Goal: Task Accomplishment & Management: Complete application form

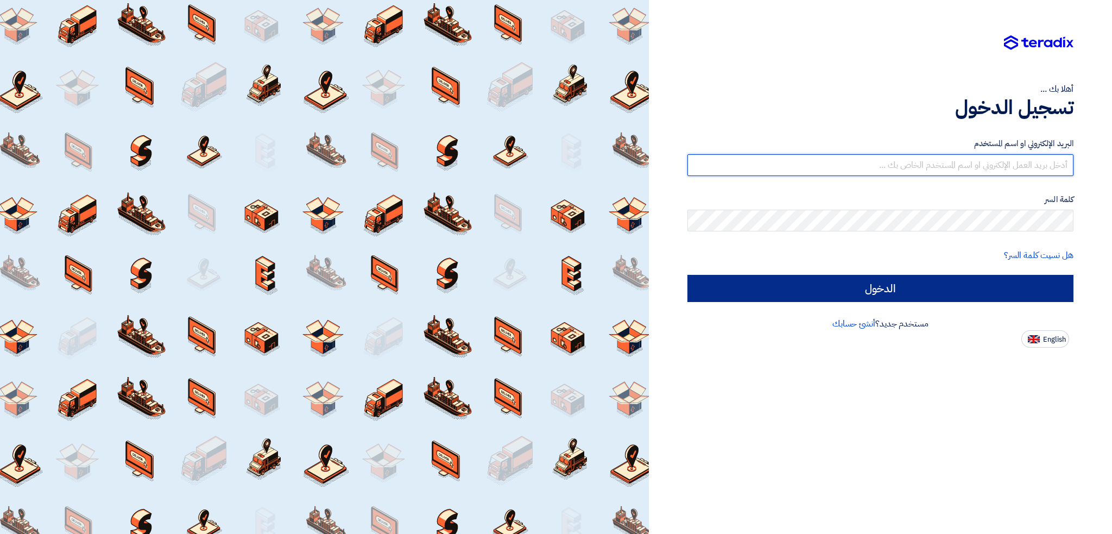
type input "[EMAIL_ADDRESS][DOMAIN_NAME]"
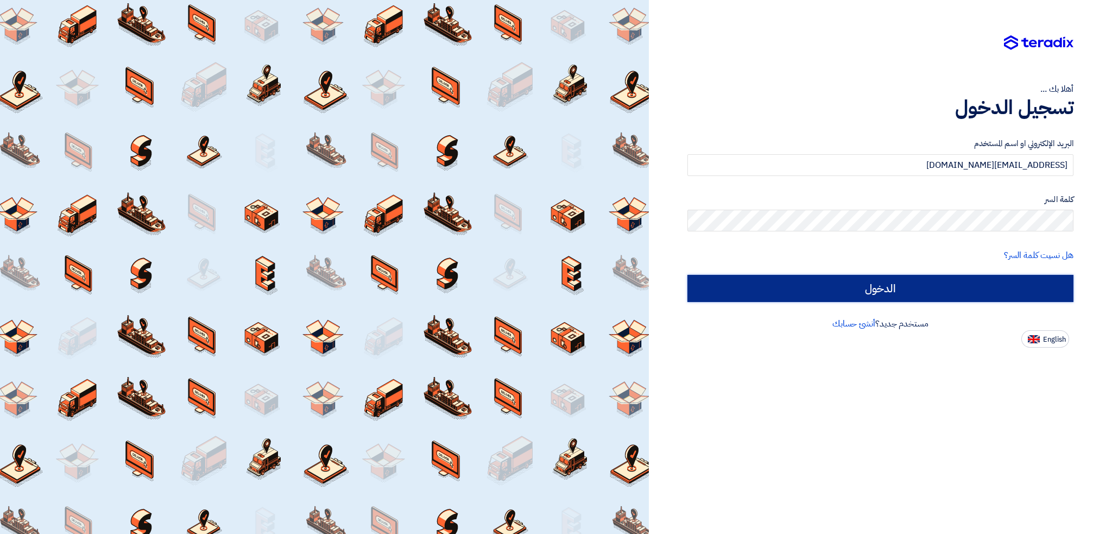
click at [876, 291] on input "الدخول" at bounding box center [881, 288] width 386 height 27
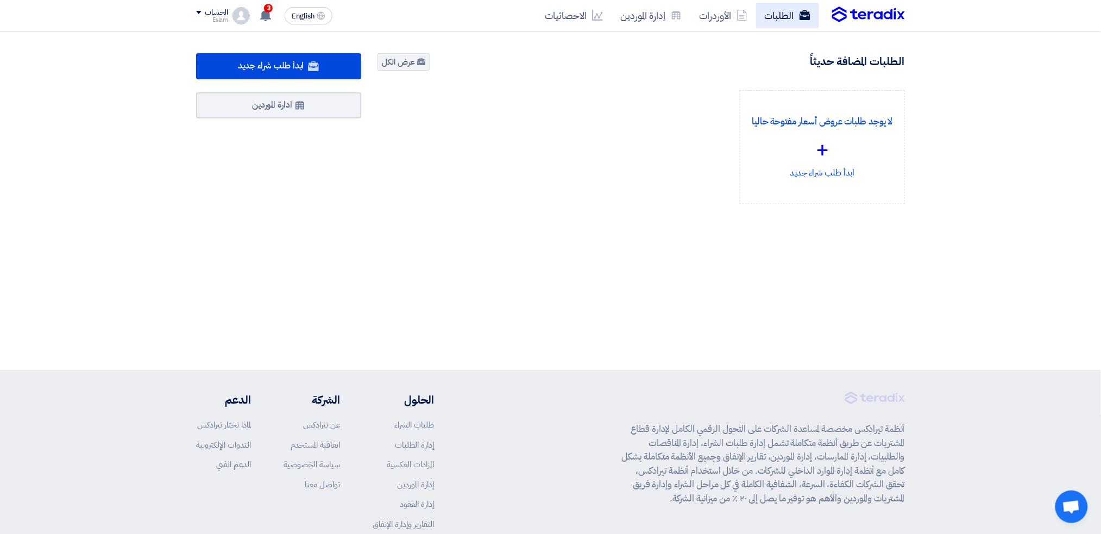
click at [771, 25] on link "الطلبات" at bounding box center [787, 16] width 63 height 26
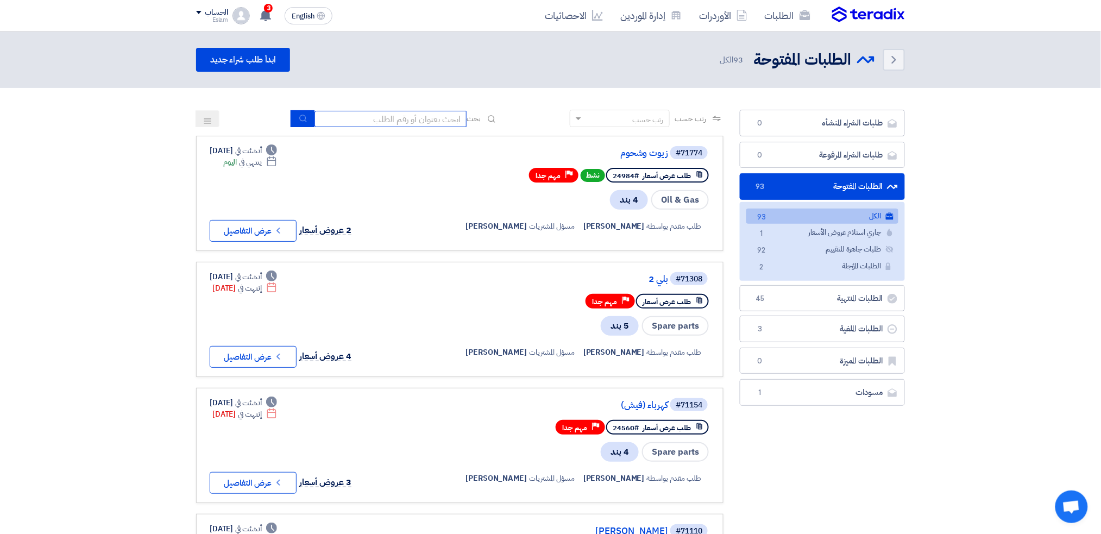
click at [407, 121] on input at bounding box center [390, 119] width 152 height 16
type input "ملح"
click at [294, 117] on button "submit" at bounding box center [303, 118] width 24 height 17
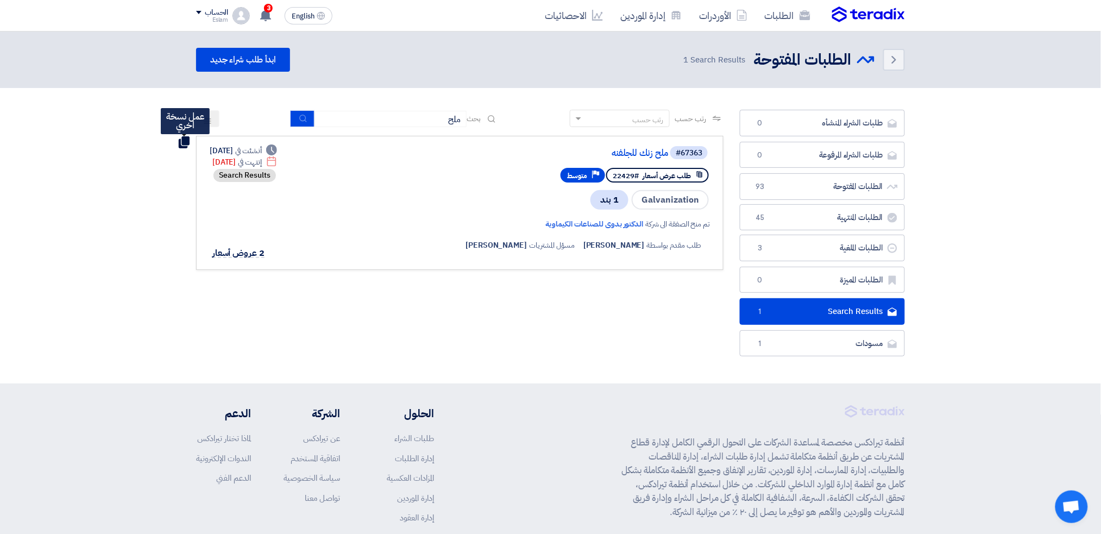
click at [183, 141] on use at bounding box center [184, 142] width 11 height 12
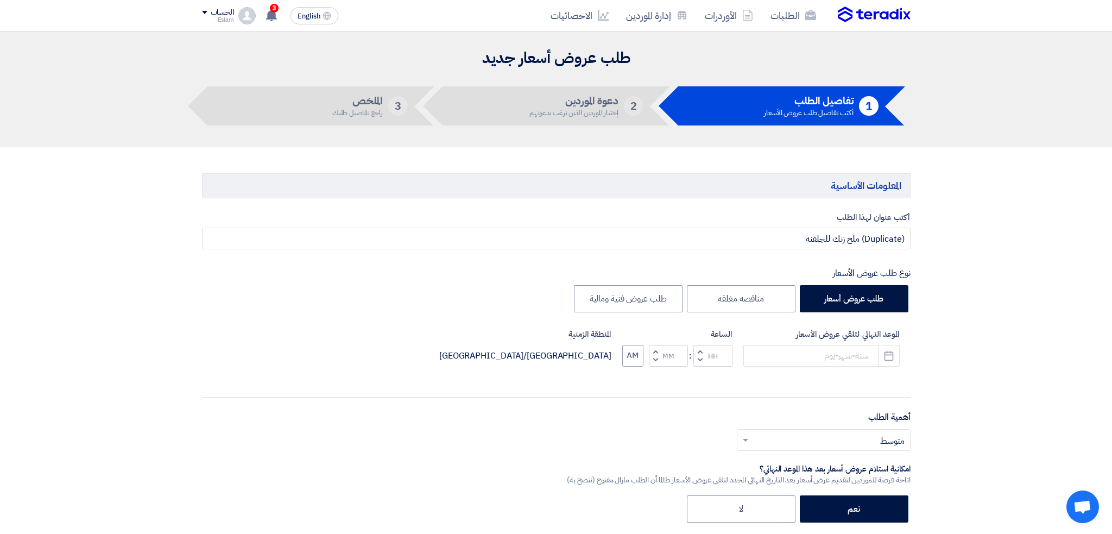
type input "[DATE]"
type input "11"
type input "00"
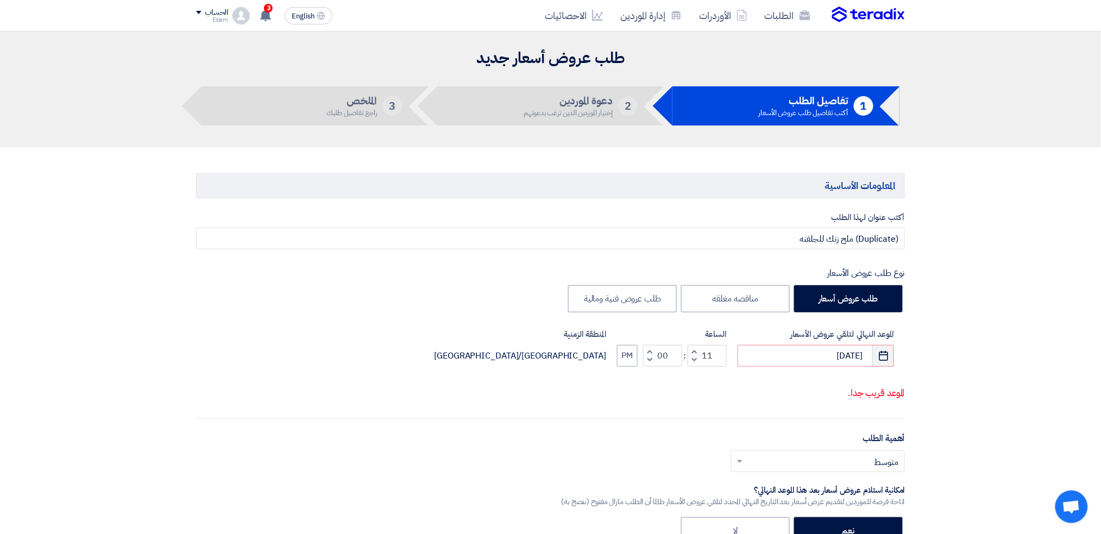
click at [892, 355] on div "الموعد النهائي لتلقي عروض الأسعار [DATE] Pick a date الساعة Increment hours 11 …" at bounding box center [550, 366] width 709 height 77
click at [891, 355] on button "Pick a date" at bounding box center [883, 356] width 22 height 22
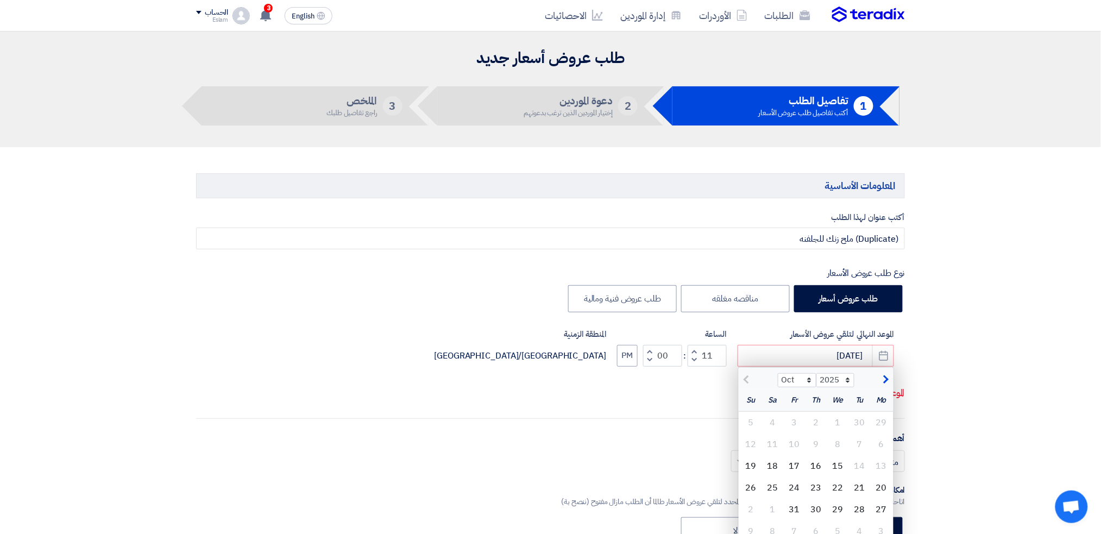
click at [879, 357] on use "button" at bounding box center [883, 355] width 9 height 10
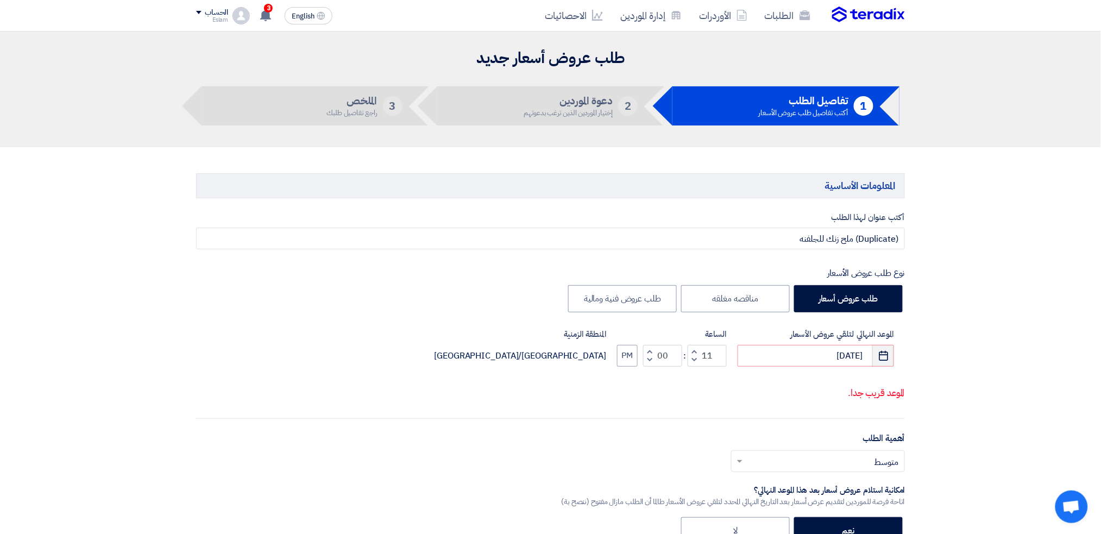
click at [878, 361] on icon "Pick a date" at bounding box center [883, 355] width 11 height 11
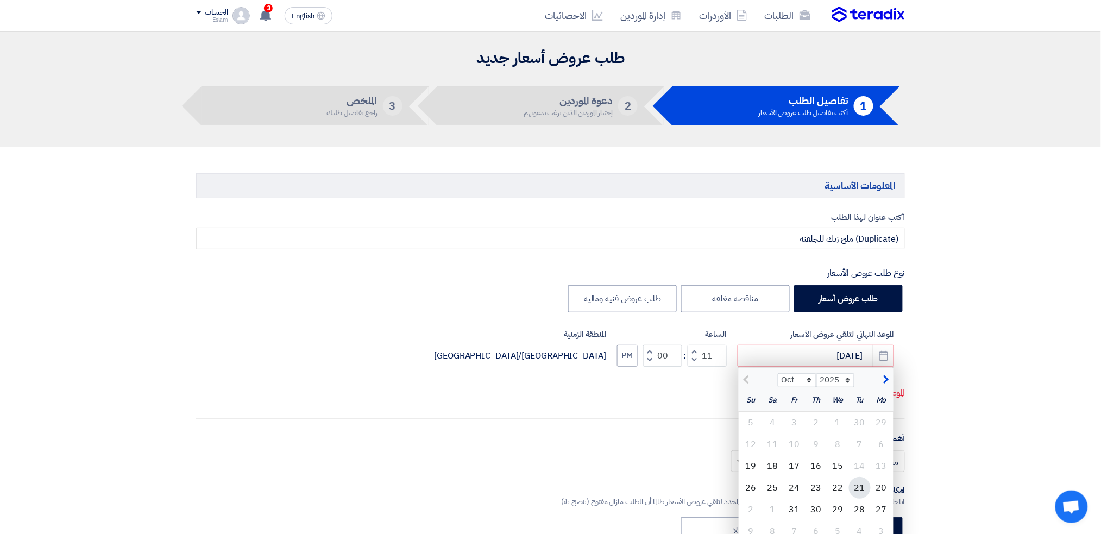
click at [862, 484] on div "21" at bounding box center [860, 488] width 22 height 22
type input "[DATE]"
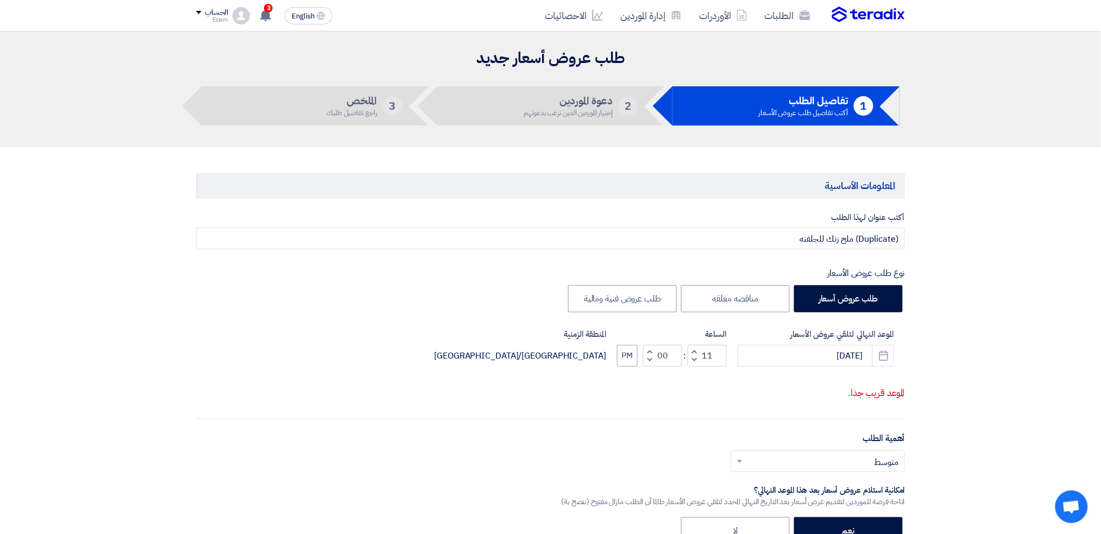
click at [835, 468] on input "text" at bounding box center [824, 463] width 152 height 18
click at [849, 374] on div "مهم جدا" at bounding box center [818, 372] width 173 height 22
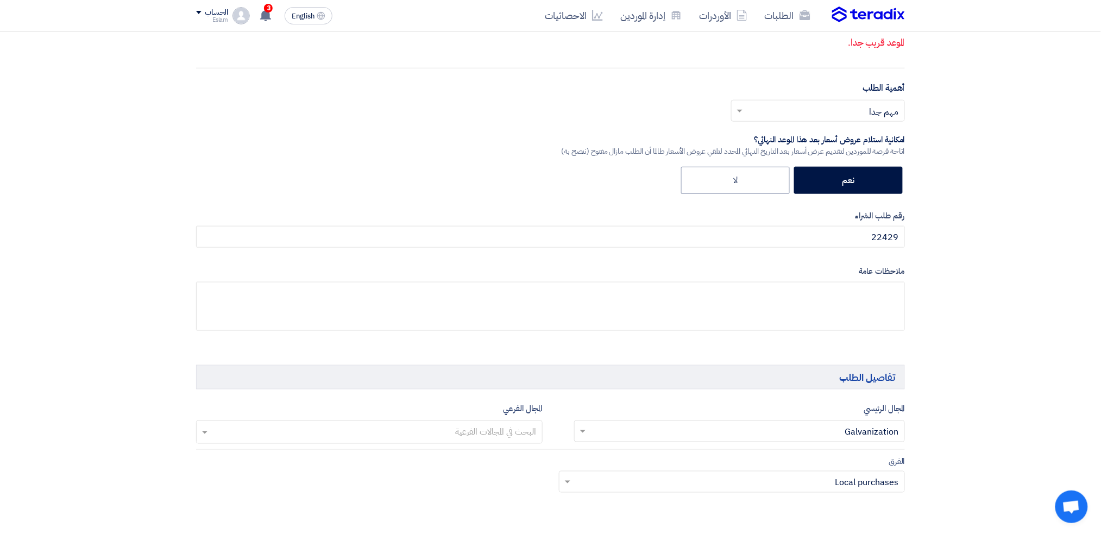
scroll to position [355, 0]
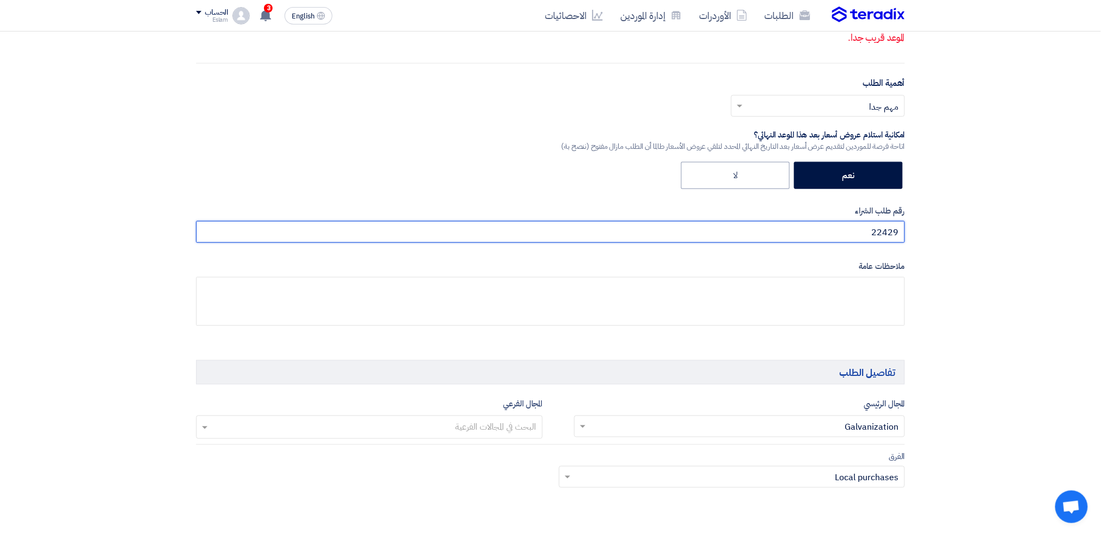
drag, startPoint x: 861, startPoint y: 231, endPoint x: 906, endPoint y: 231, distance: 45.6
click at [906, 231] on div "أكتب عنوان لهذا الطلب (Duplicate) ملح زنك للجلفنه نوع طلب عروض الأسعار طلب عروض…" at bounding box center [550, 99] width 725 height 487
paste input "4943"
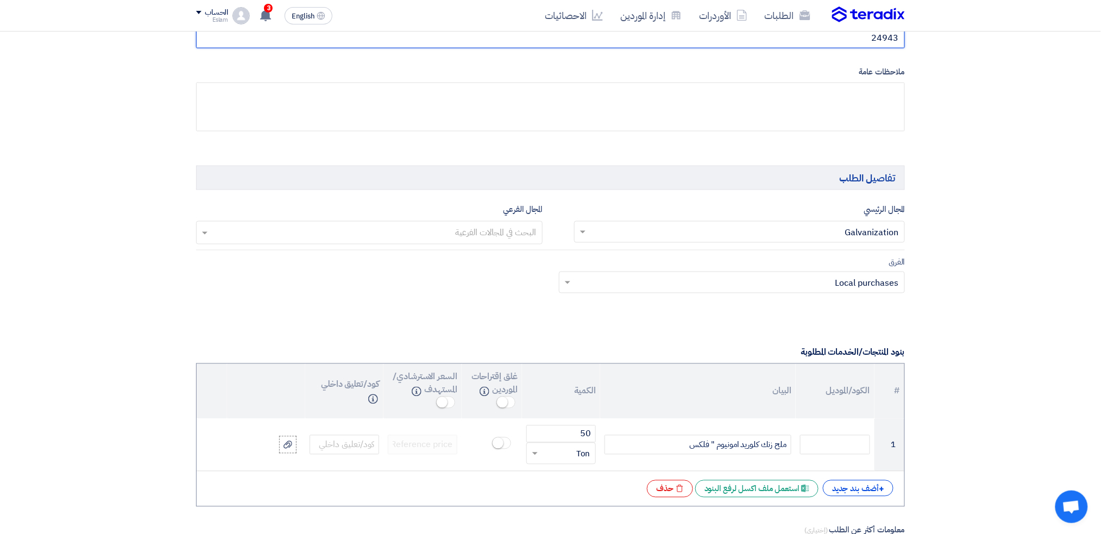
scroll to position [696, 0]
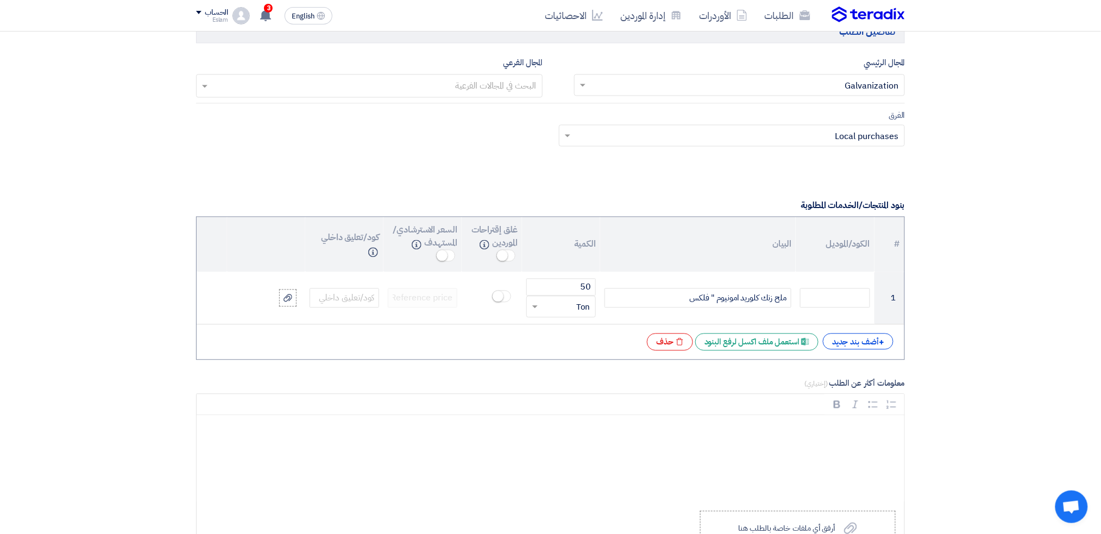
type input "24943"
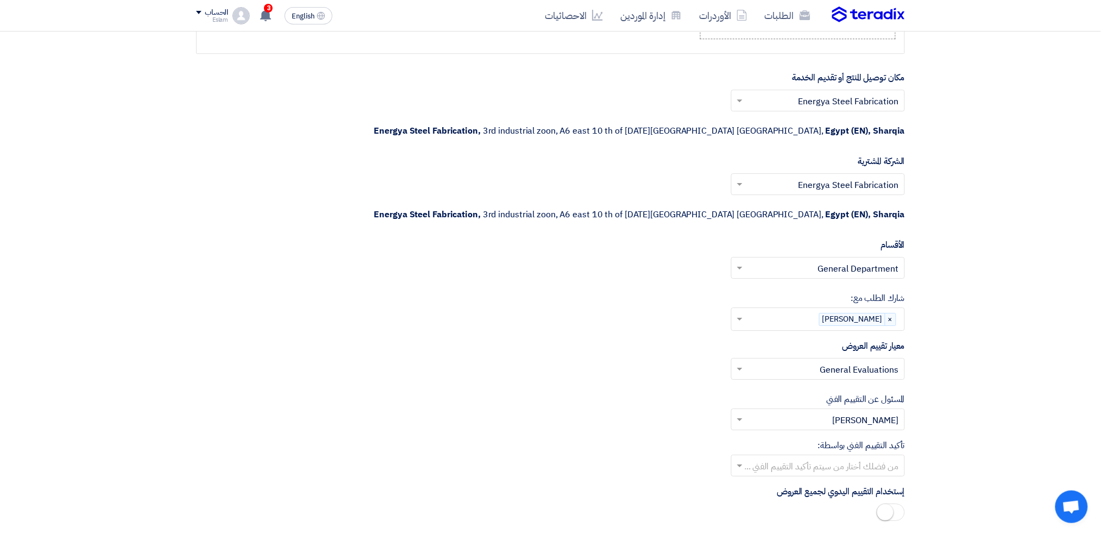
scroll to position [1215, 0]
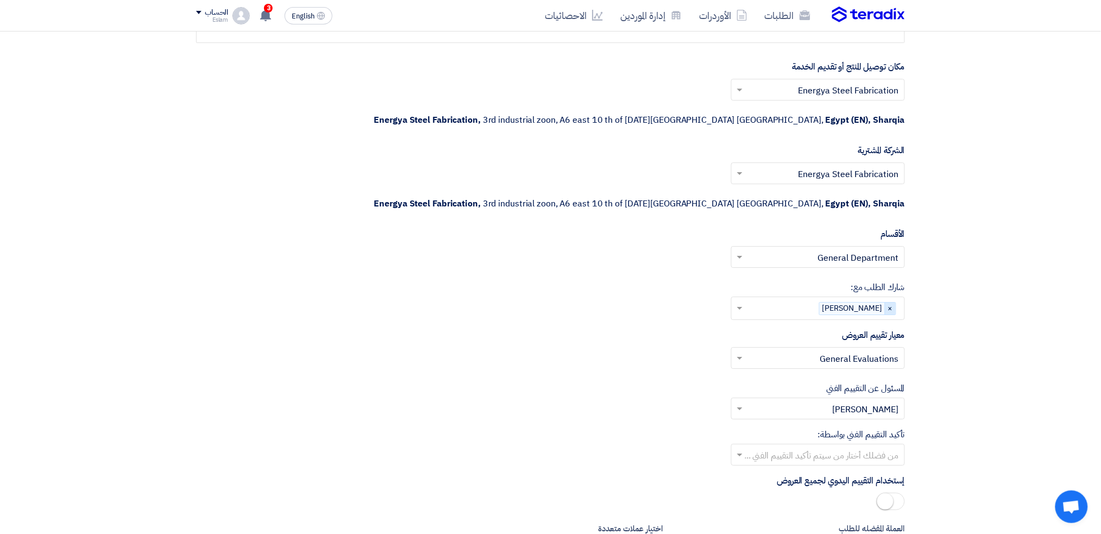
click at [889, 303] on span "×" at bounding box center [890, 309] width 11 height 12
click at [739, 300] on input "text" at bounding box center [817, 309] width 163 height 18
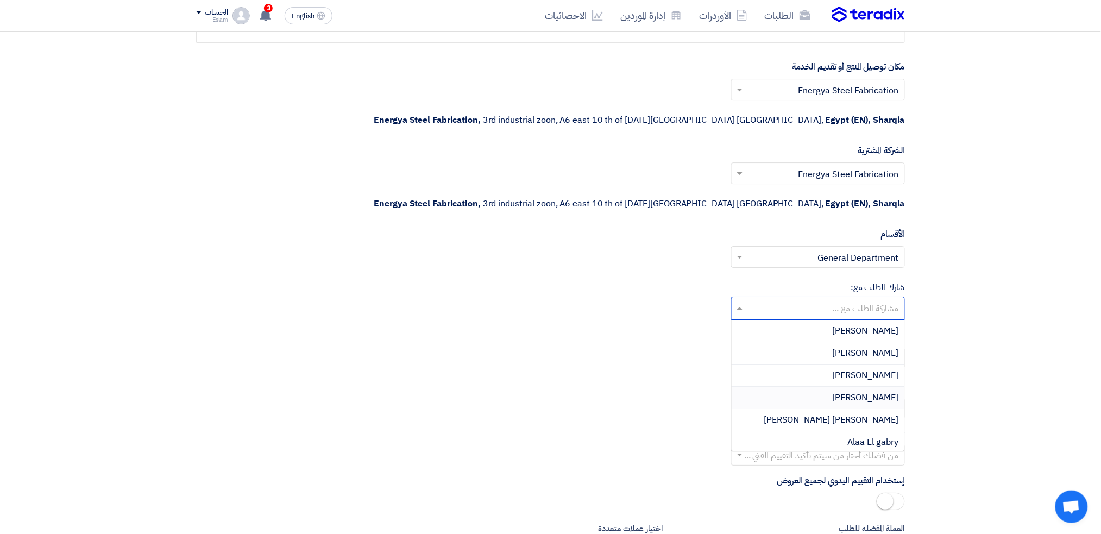
click at [862, 391] on span "[PERSON_NAME]" at bounding box center [866, 397] width 66 height 13
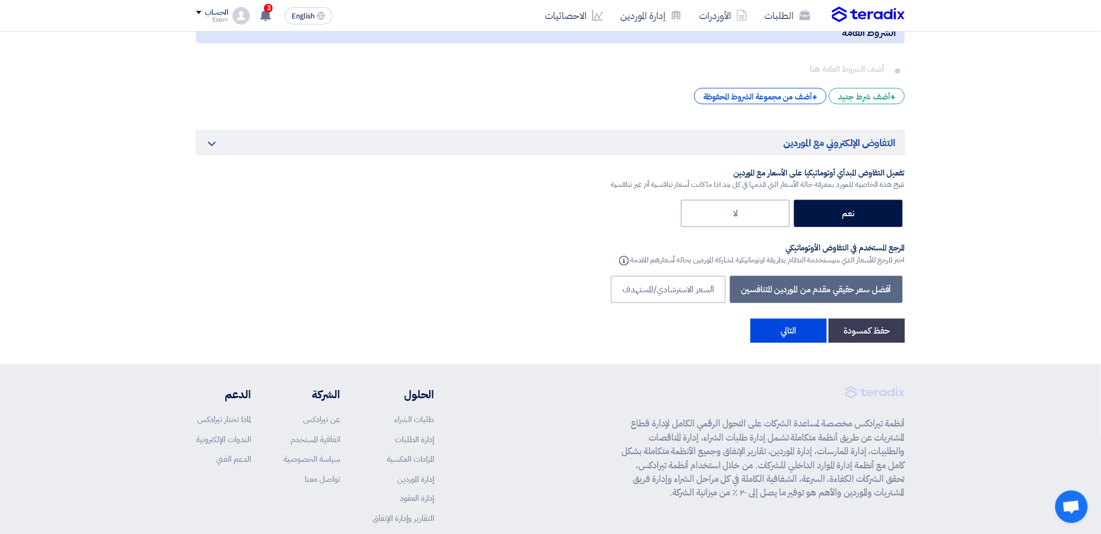
scroll to position [1799, 0]
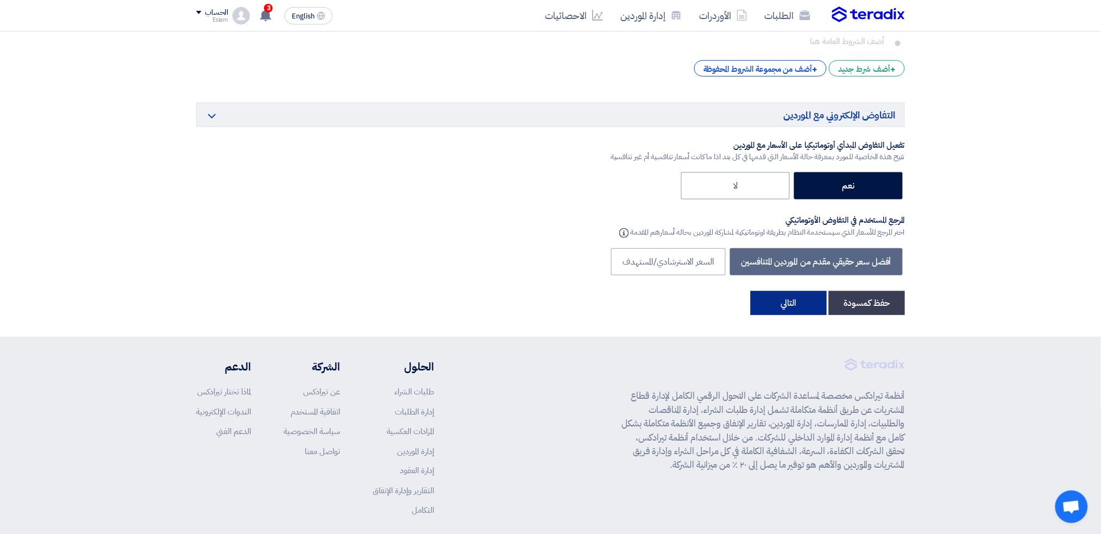
click at [800, 291] on button "التالي" at bounding box center [789, 303] width 76 height 24
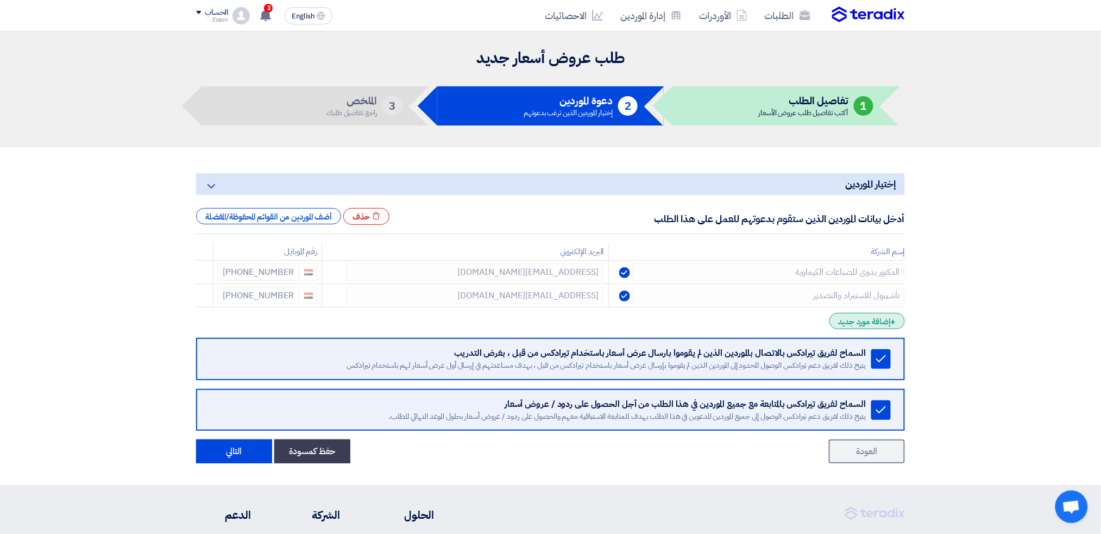
click at [871, 326] on div "+ إضافة مورد جديد" at bounding box center [866, 321] width 75 height 16
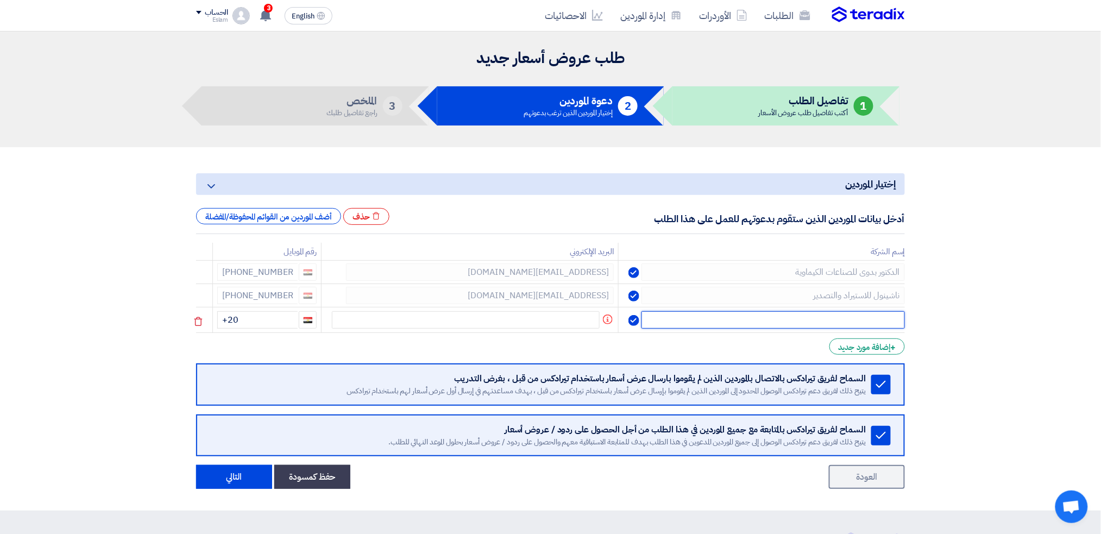
click at [772, 314] on input "text" at bounding box center [772, 319] width 263 height 17
type input "الفريد"
click at [256, 323] on input "+20" at bounding box center [257, 319] width 80 height 17
type input "[PHONE_NUMBER]"
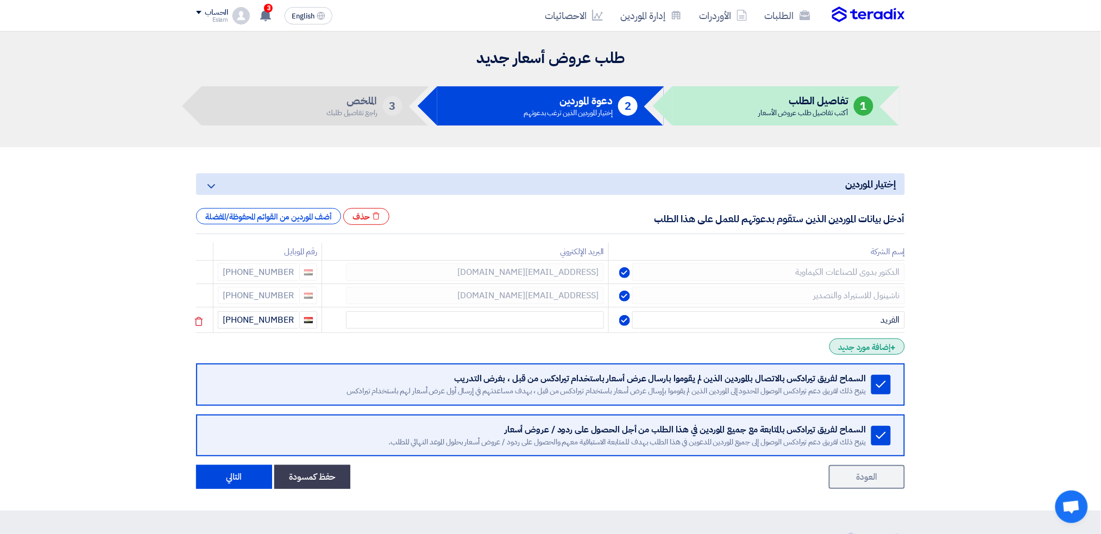
click at [886, 352] on div "+ إضافة مورد جديد" at bounding box center [866, 346] width 75 height 16
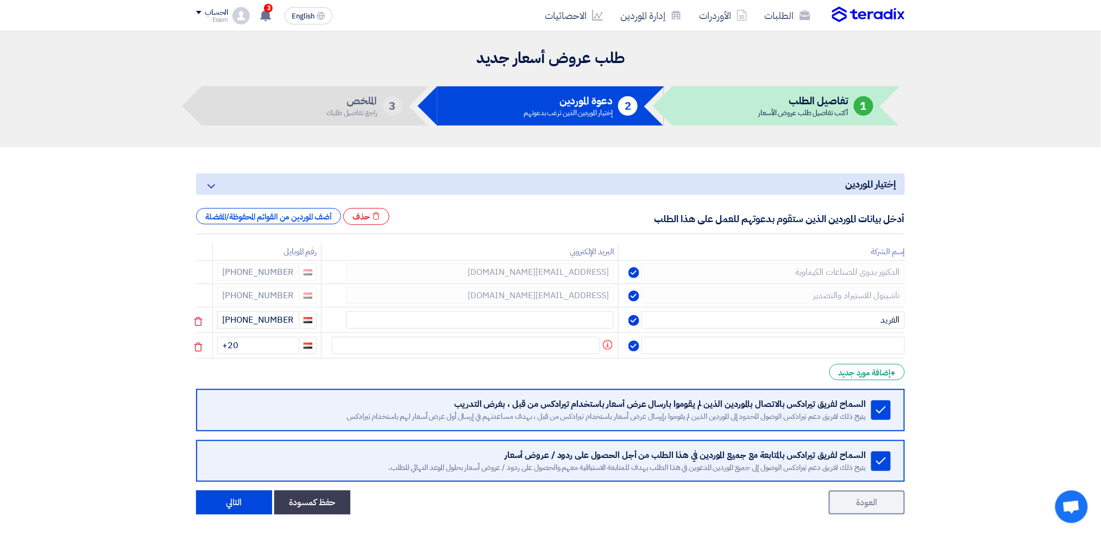
click at [876, 333] on td at bounding box center [762, 346] width 286 height 26
click at [886, 346] on input "text" at bounding box center [772, 345] width 263 height 17
type input "LSC"
click at [276, 343] on input "+20" at bounding box center [257, 345] width 80 height 17
type input "[PHONE_NUMBER]"
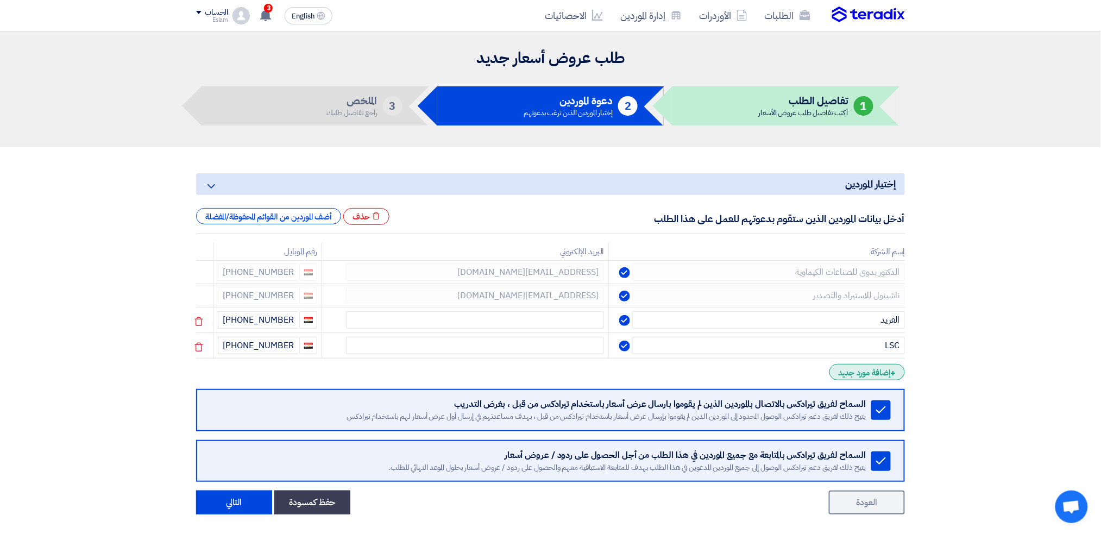
click at [840, 366] on div "+ إضافة مورد جديد" at bounding box center [866, 372] width 75 height 16
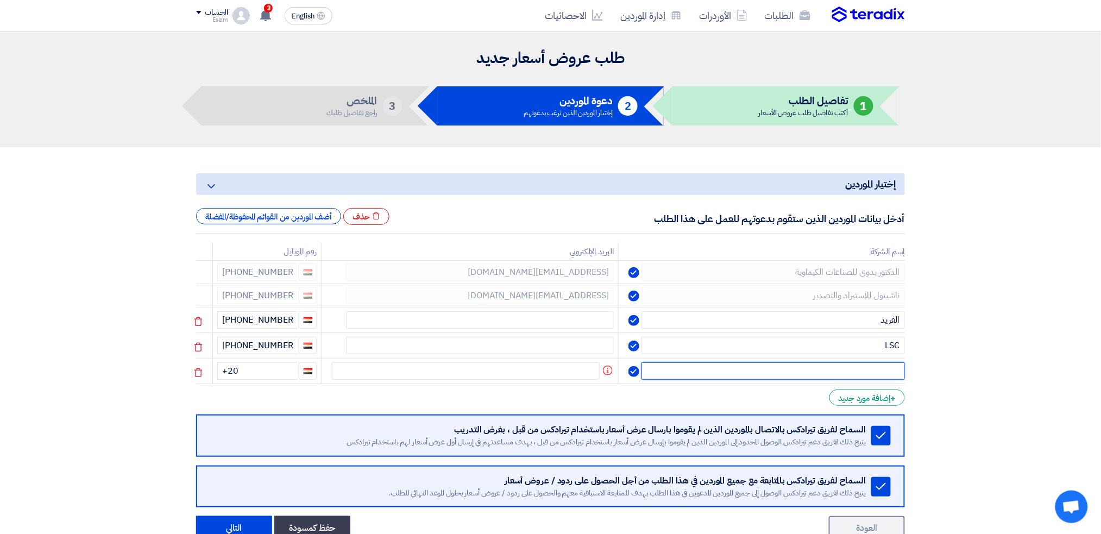
click at [818, 362] on input "text" at bounding box center [772, 370] width 263 height 17
type input "Diagnostics"
click at [279, 372] on input "+20" at bounding box center [257, 370] width 80 height 17
type input "[PHONE_NUMBER]"
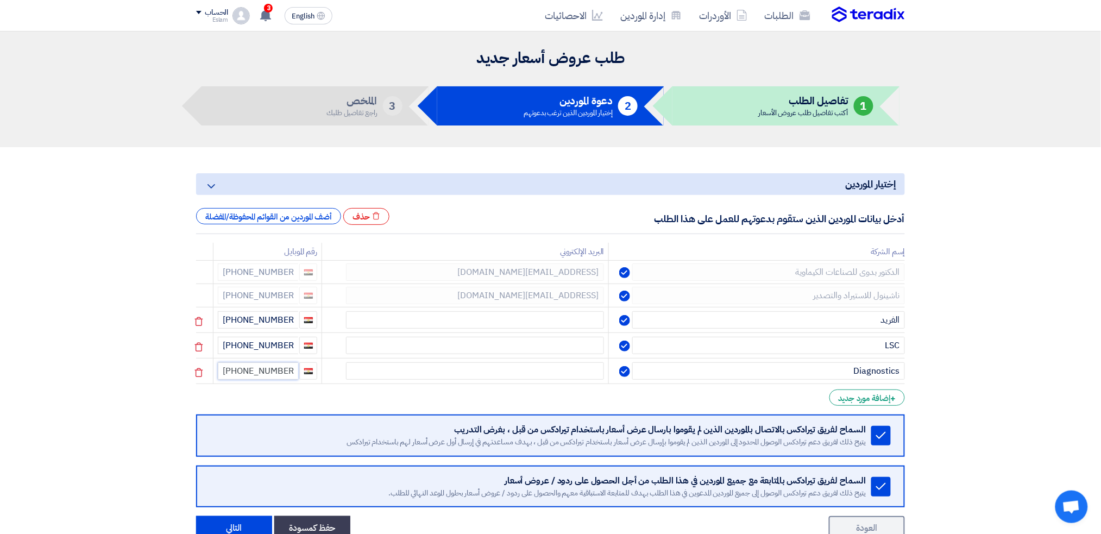
click at [279, 372] on input "[PHONE_NUMBER]" at bounding box center [258, 370] width 80 height 17
click at [249, 370] on input "[PHONE_NUMBER]" at bounding box center [258, 370] width 80 height 17
click at [253, 369] on input "[PHONE_NUMBER]" at bounding box center [258, 370] width 80 height 17
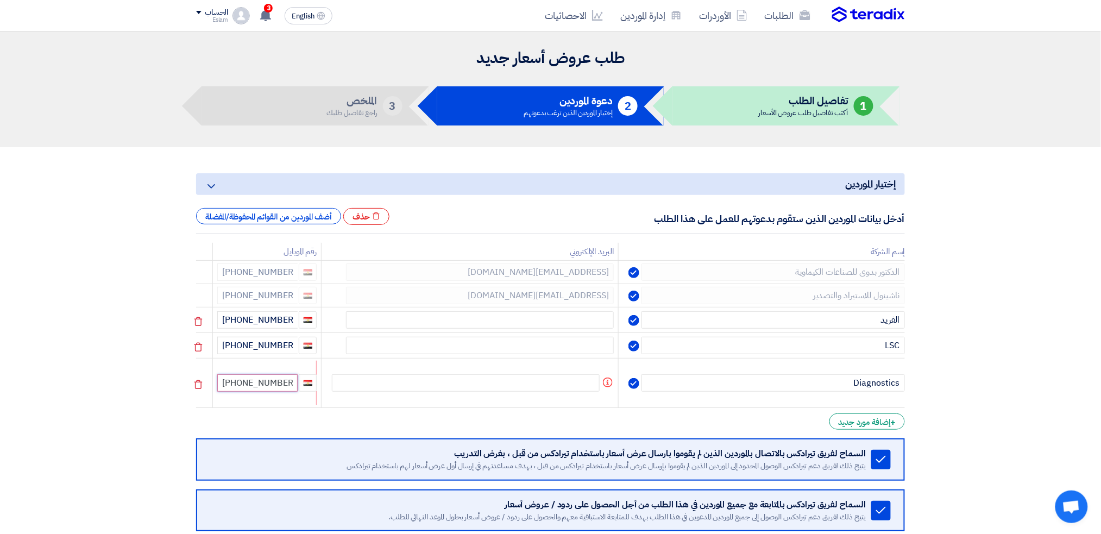
click at [290, 380] on input "[PHONE_NUMBER]" at bounding box center [257, 382] width 80 height 17
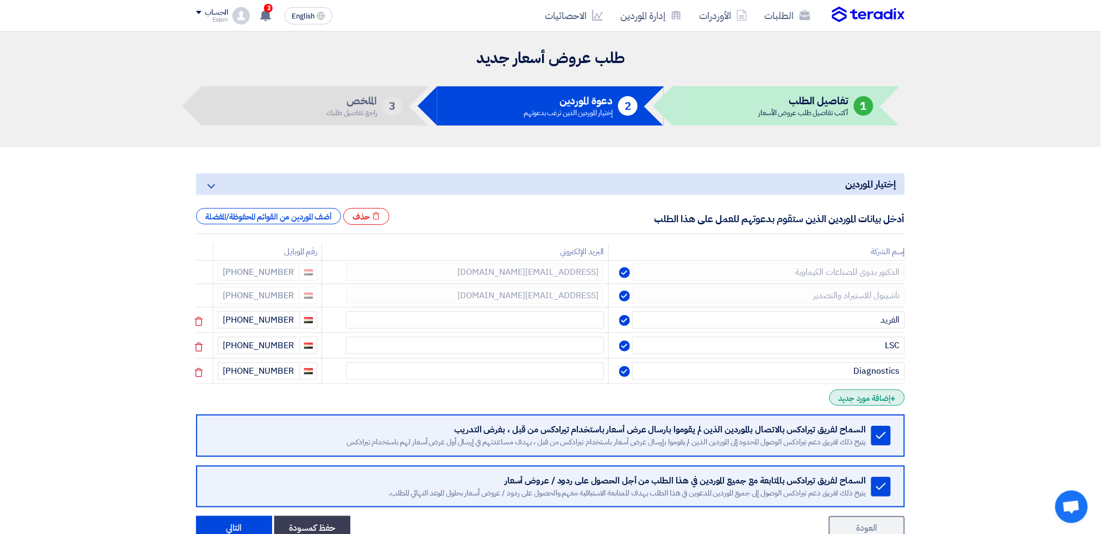
click at [881, 395] on div "+ إضافة مورد جديد" at bounding box center [866, 397] width 75 height 16
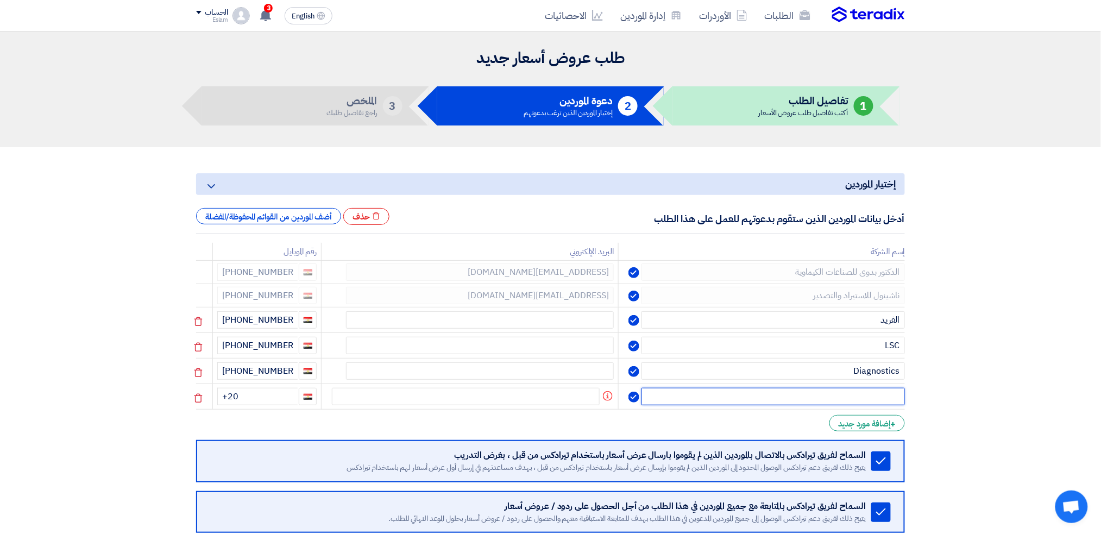
click at [879, 395] on input "text" at bounding box center [772, 396] width 263 height 17
type input "h"
type input "العالمية للكيماويات"
click at [270, 394] on input "+20" at bounding box center [257, 396] width 80 height 17
type input "[PHONE_NUMBER]"
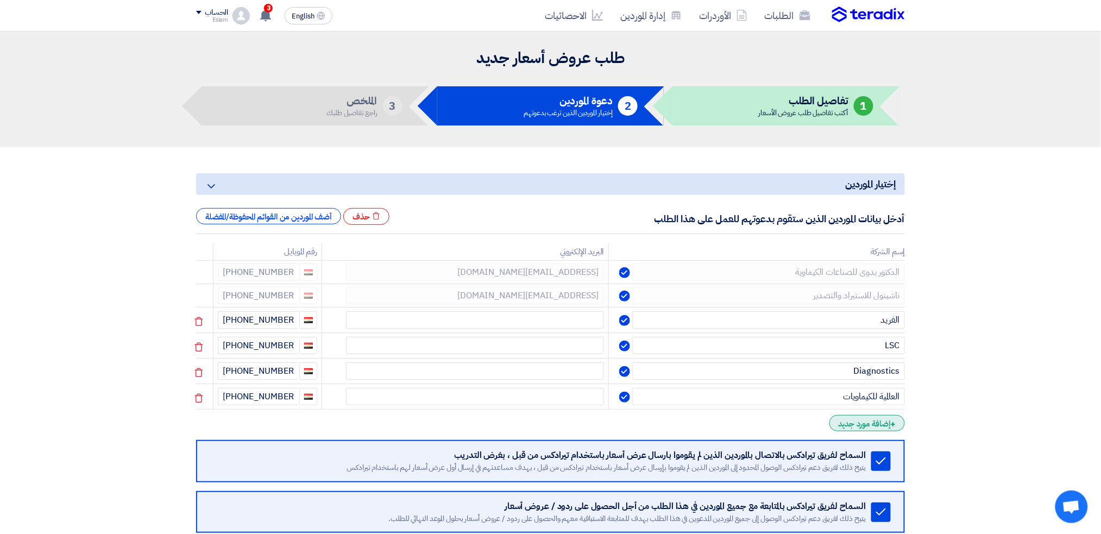
click at [874, 415] on div "+ إضافة مورد جديد" at bounding box center [866, 423] width 75 height 16
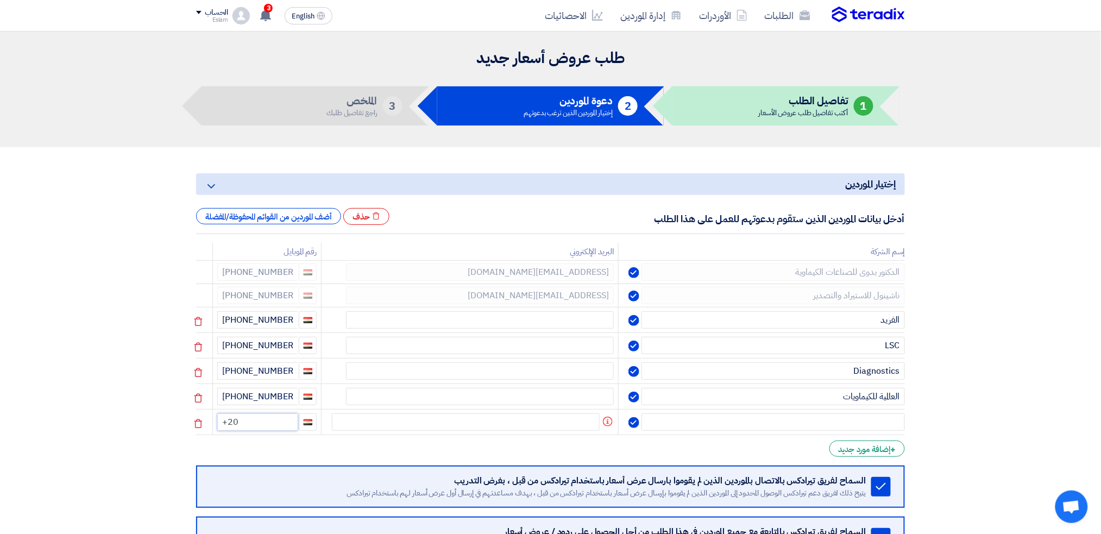
click at [241, 413] on input "+20" at bounding box center [257, 421] width 80 height 17
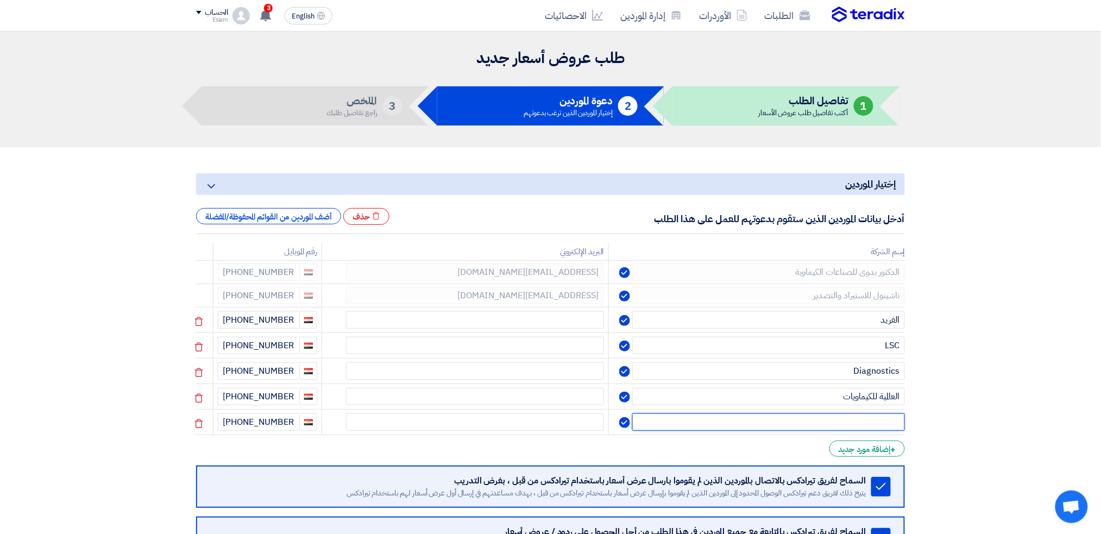
click at [819, 417] on input "text" at bounding box center [768, 421] width 273 height 17
type input "BWB"
click at [1014, 339] on section "إختيار الموردين Minimize/Maximize Category أدخل بيانات الموردين الذين ستقوم بدع…" at bounding box center [550, 378] width 1101 height 463
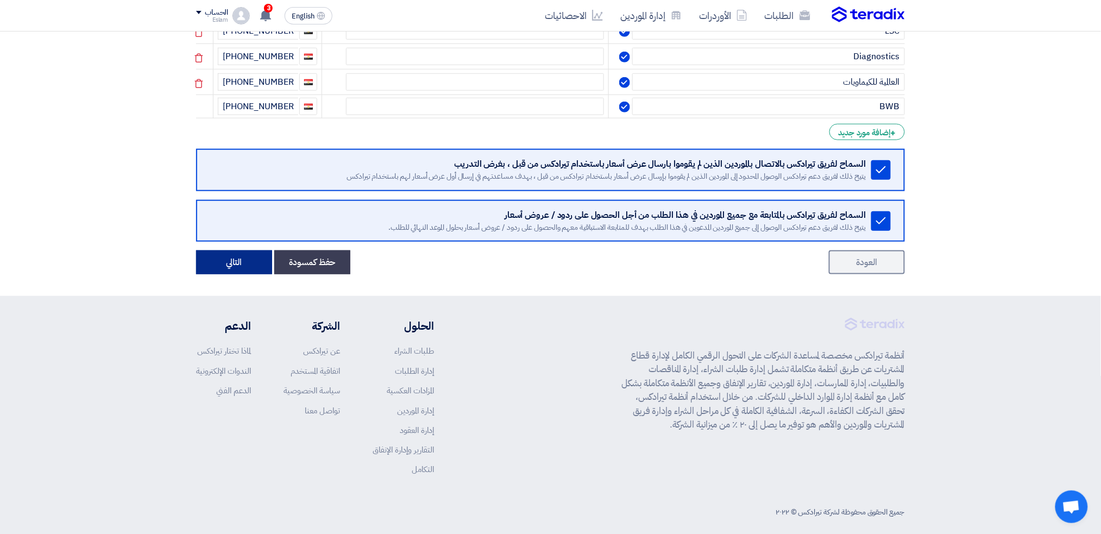
click at [225, 257] on button "التالي" at bounding box center [234, 262] width 76 height 24
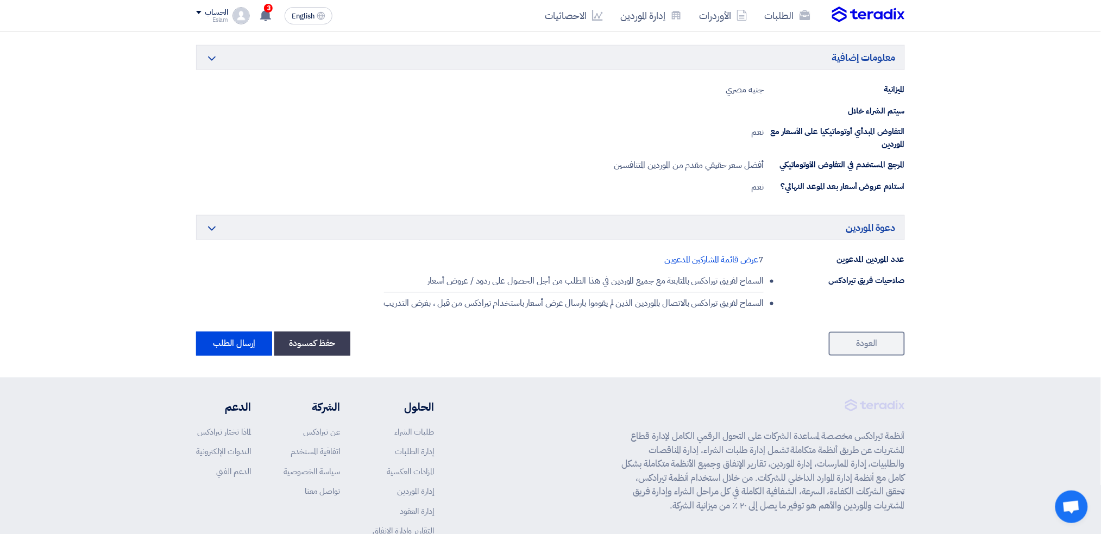
scroll to position [574, 0]
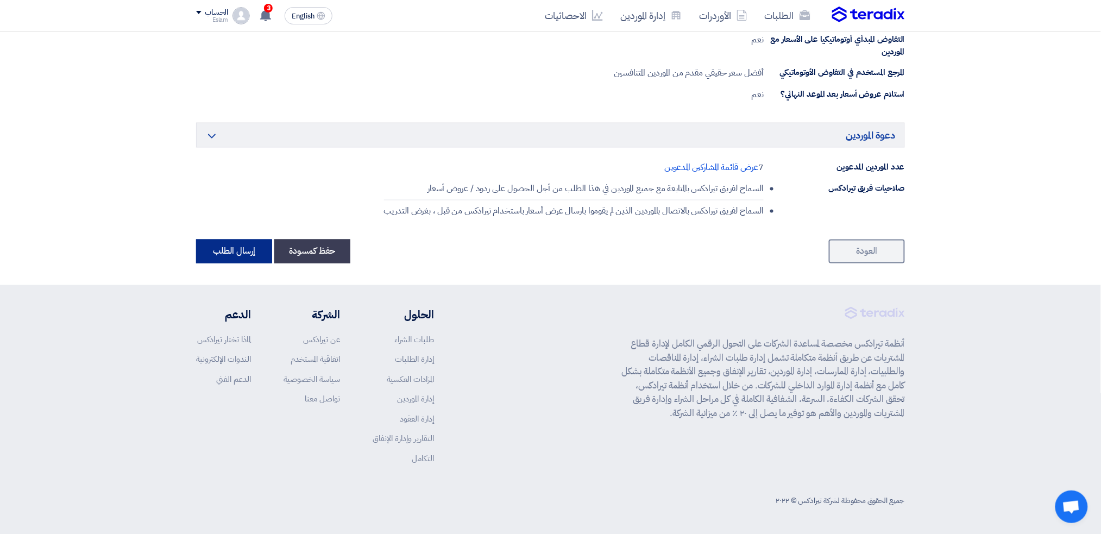
click at [235, 262] on button "إرسال الطلب" at bounding box center [234, 252] width 76 height 24
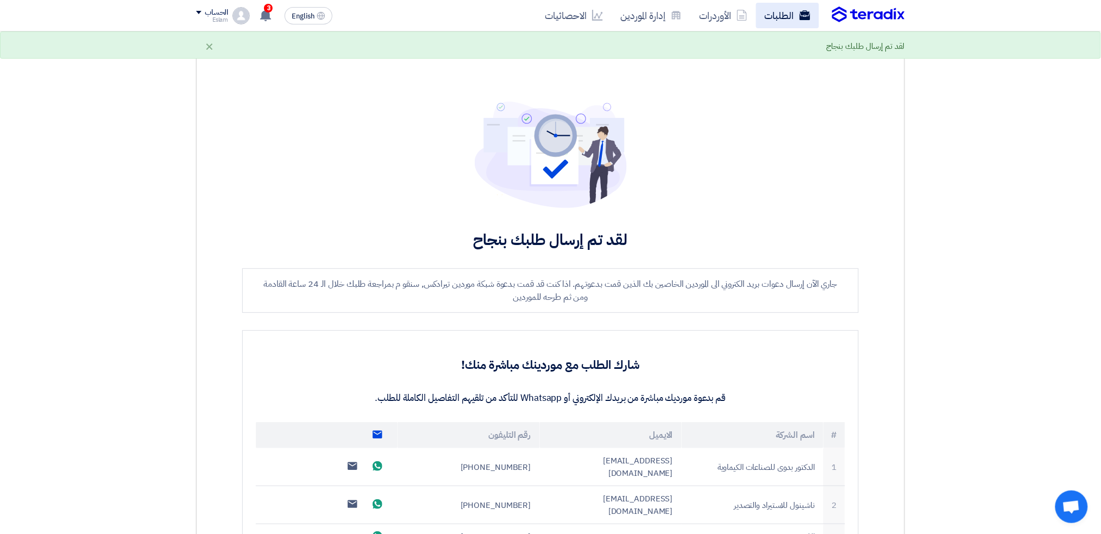
click at [803, 22] on link "الطلبات" at bounding box center [787, 16] width 63 height 26
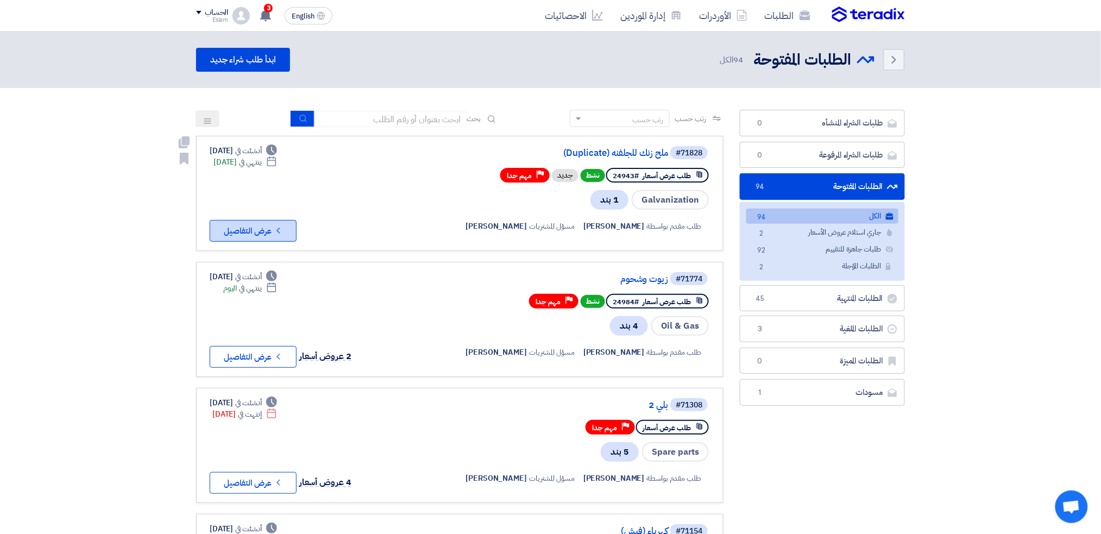
click at [280, 225] on icon "Check details" at bounding box center [278, 230] width 10 height 10
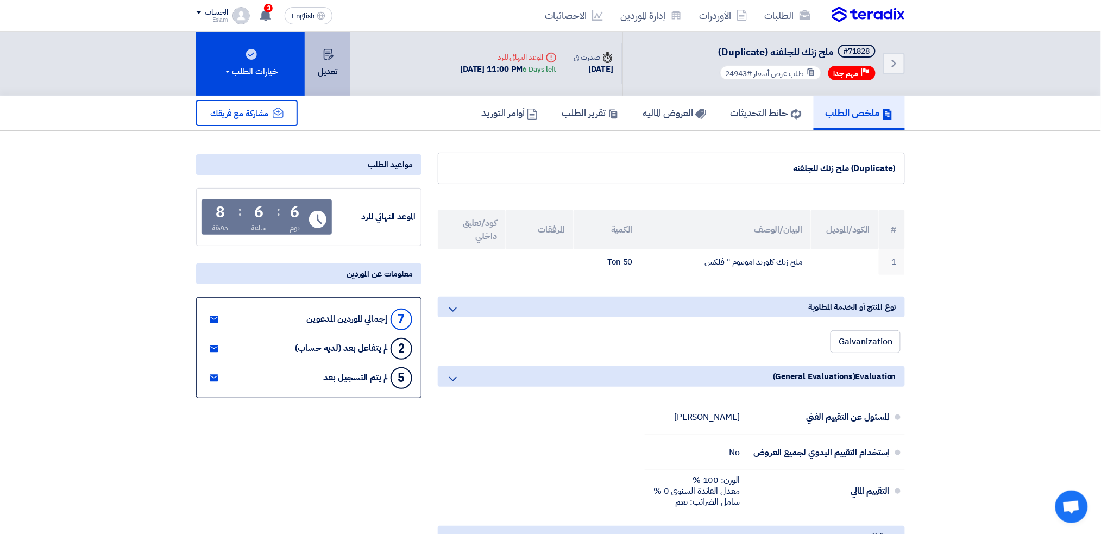
click at [326, 49] on icon at bounding box center [328, 54] width 11 height 11
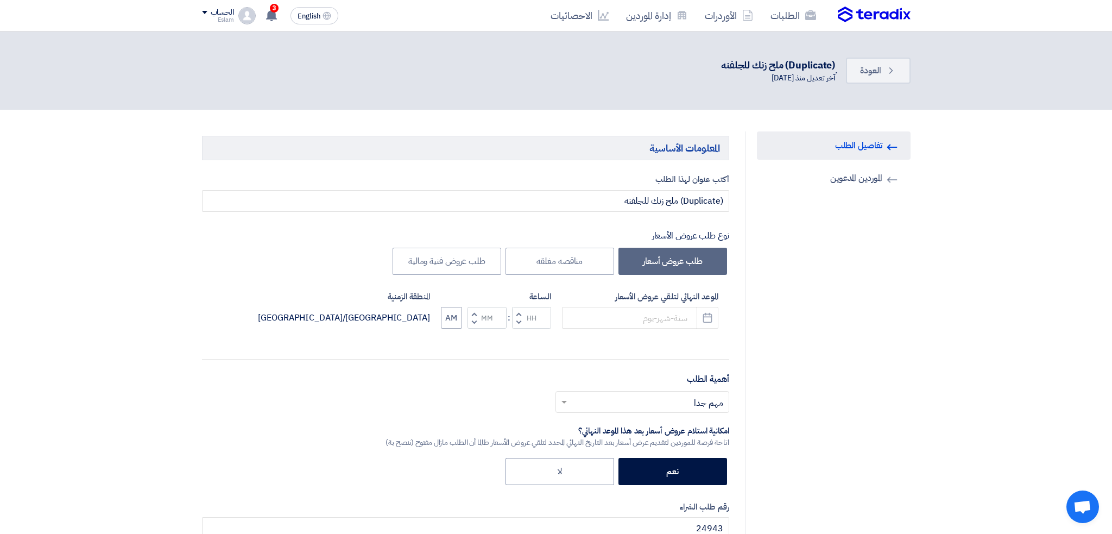
type input "[DATE]"
type input "11"
type input "00"
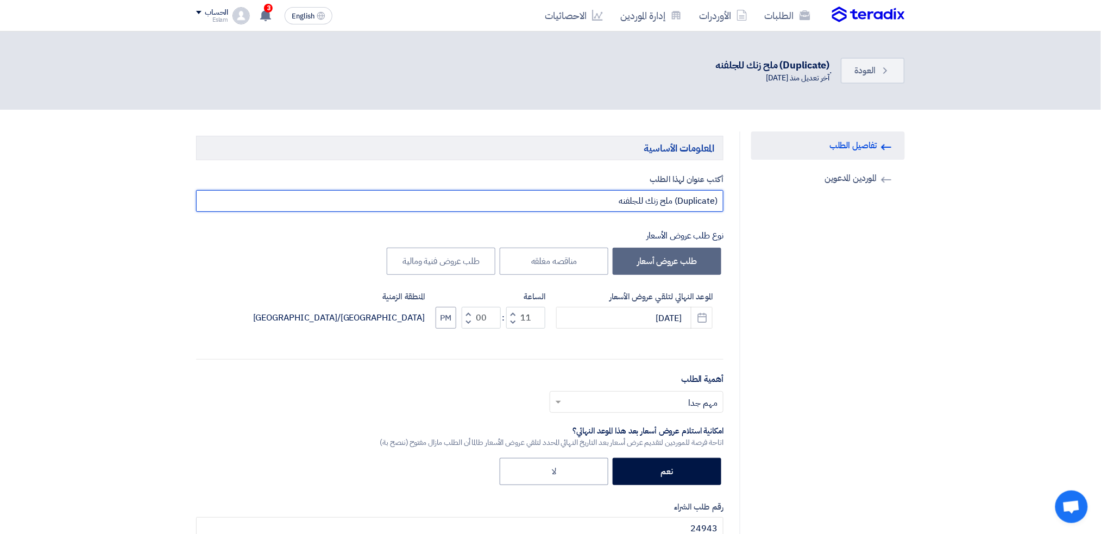
drag, startPoint x: 674, startPoint y: 200, endPoint x: 719, endPoint y: 201, distance: 45.1
click at [719, 201] on input "(Duplicate) ملح زنك للجلفنه" at bounding box center [459, 201] width 527 height 22
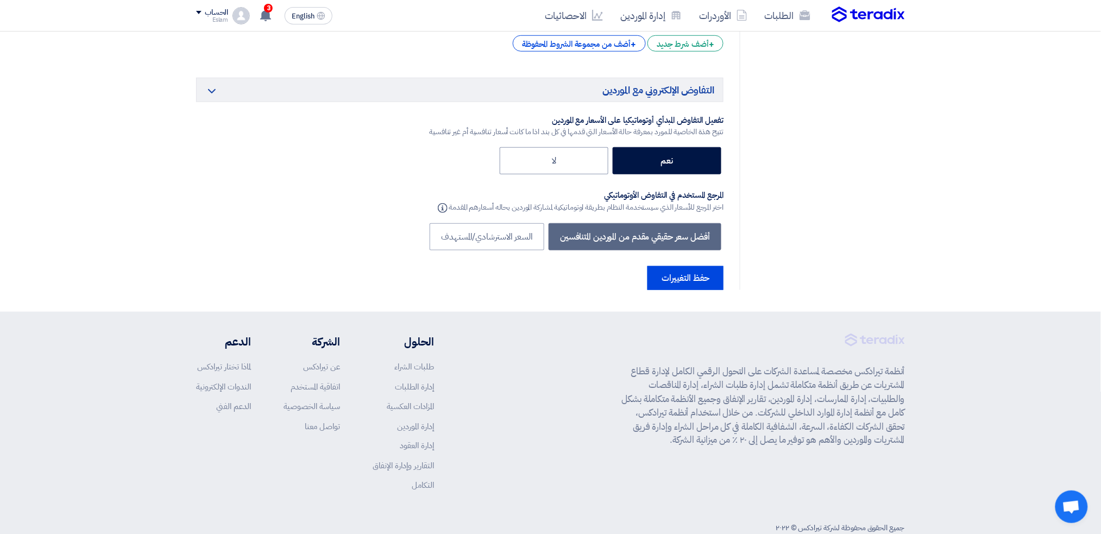
scroll to position [1455, 0]
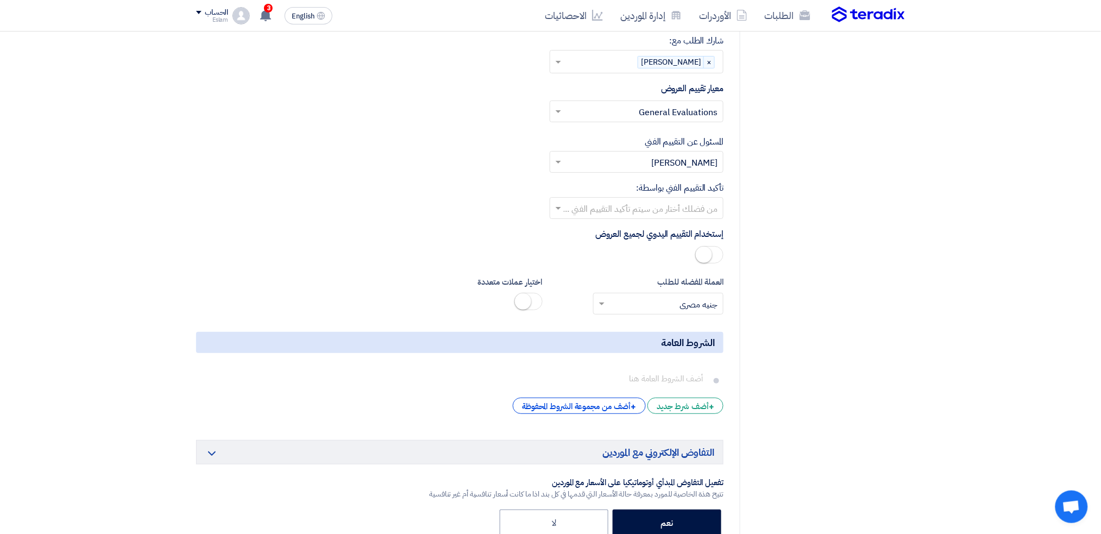
type input "ملح زنك للجلفنه"
click at [658, 200] on input "text" at bounding box center [642, 209] width 152 height 18
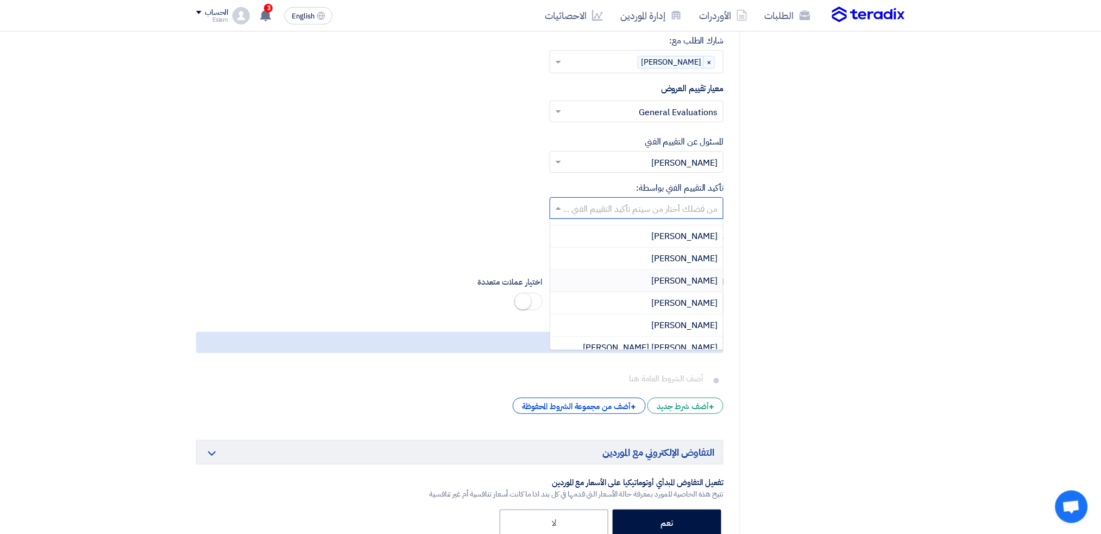
scroll to position [25, 0]
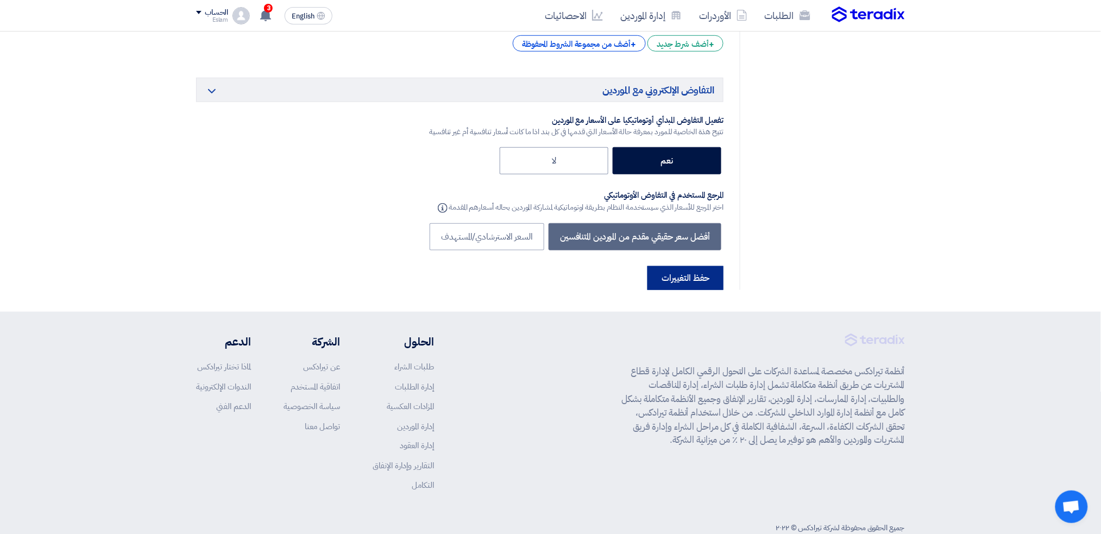
click at [698, 266] on button "حفظ التغييرات" at bounding box center [685, 278] width 76 height 24
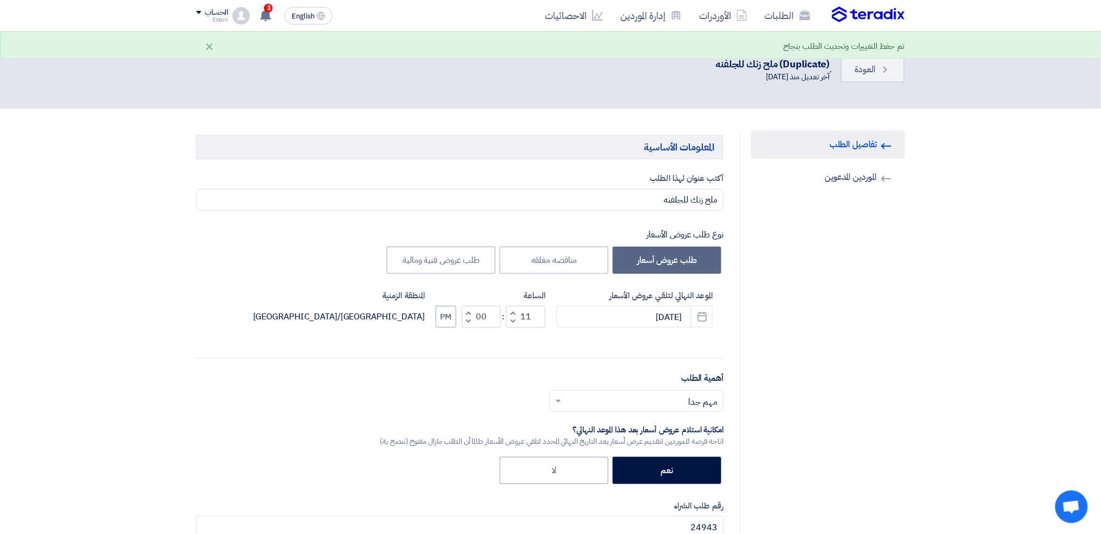
scroll to position [0, 0]
click at [861, 69] on span "العودة" at bounding box center [865, 70] width 21 height 13
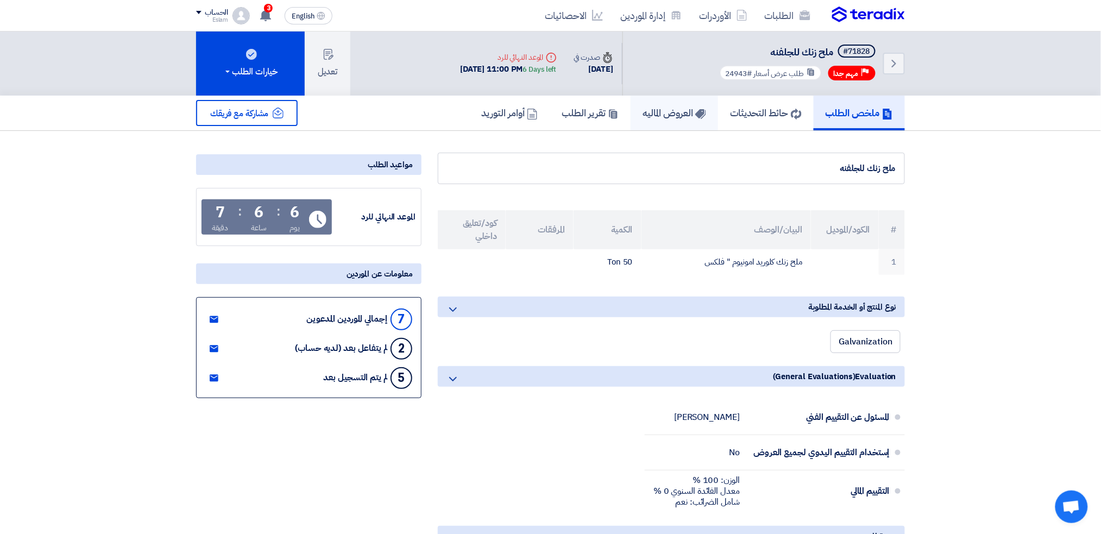
click at [671, 108] on h5 "العروض الماليه" at bounding box center [675, 112] width 64 height 12
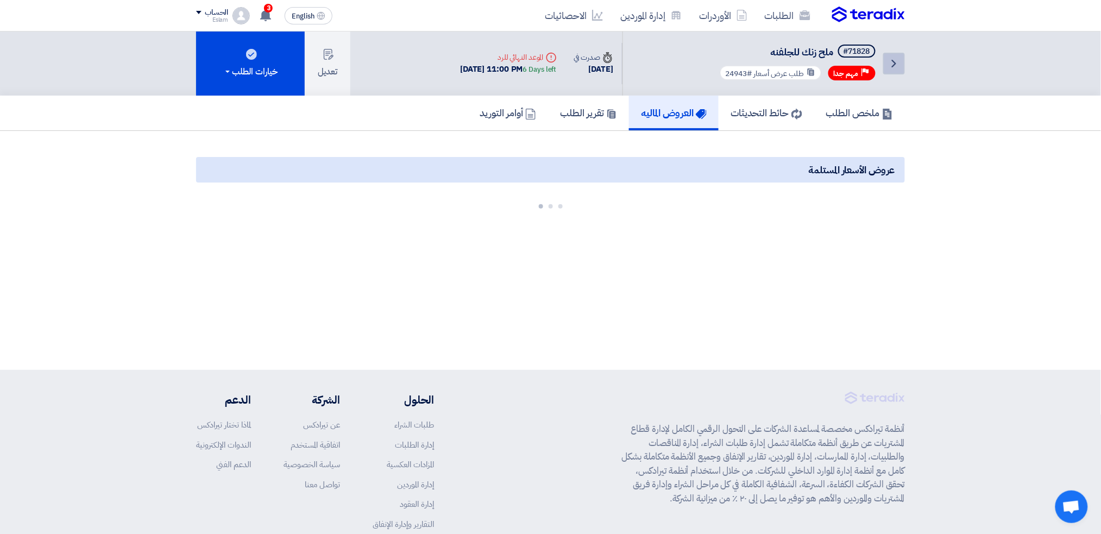
click at [893, 62] on icon "Back" at bounding box center [893, 63] width 13 height 13
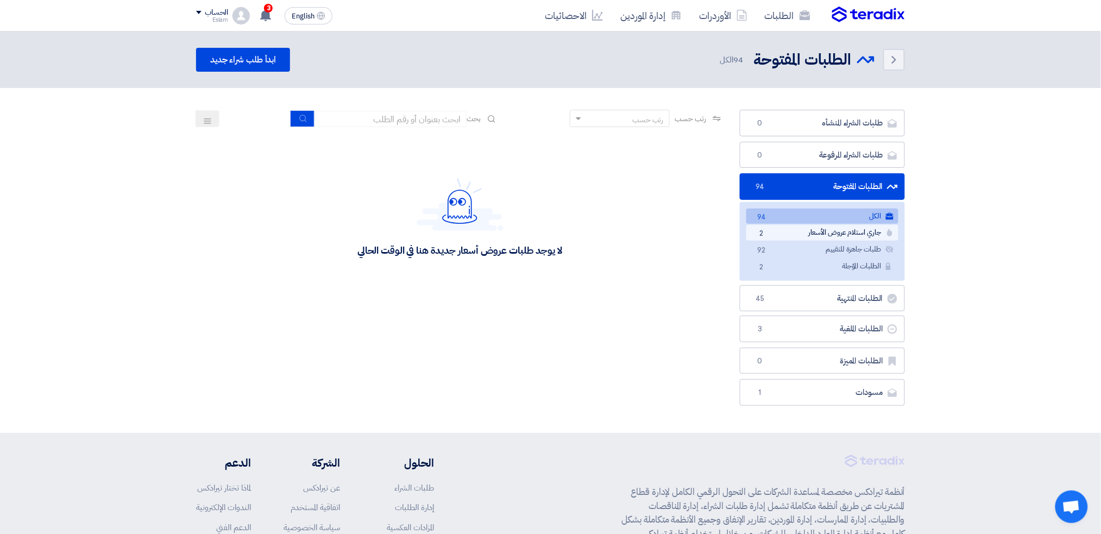
click at [758, 226] on link "جاري استلام عروض الأسعار جاري استلام عروض الأسعار 2" at bounding box center [822, 233] width 152 height 16
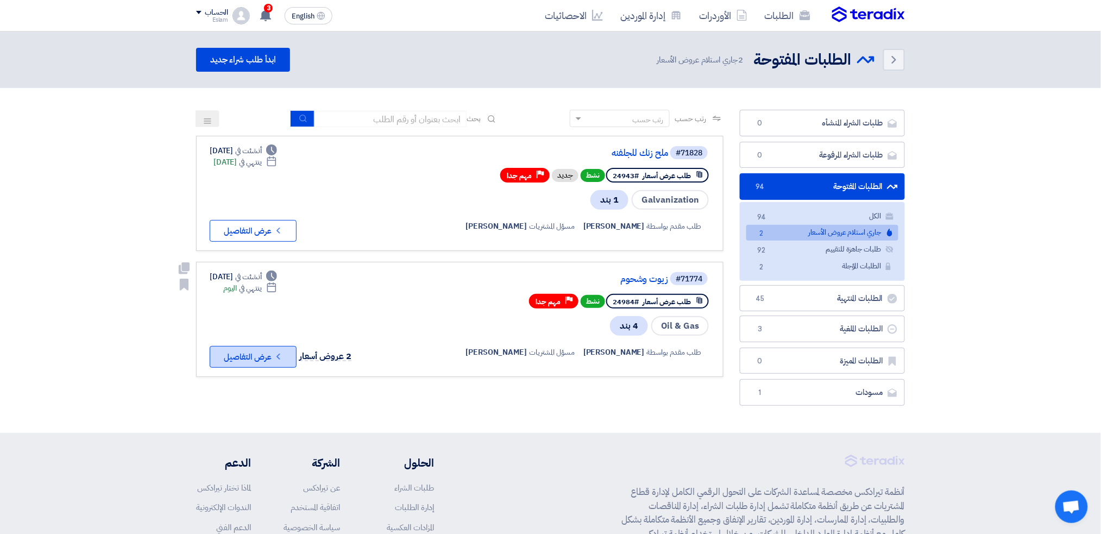
click at [267, 352] on button "Check details عرض التفاصيل" at bounding box center [253, 357] width 87 height 22
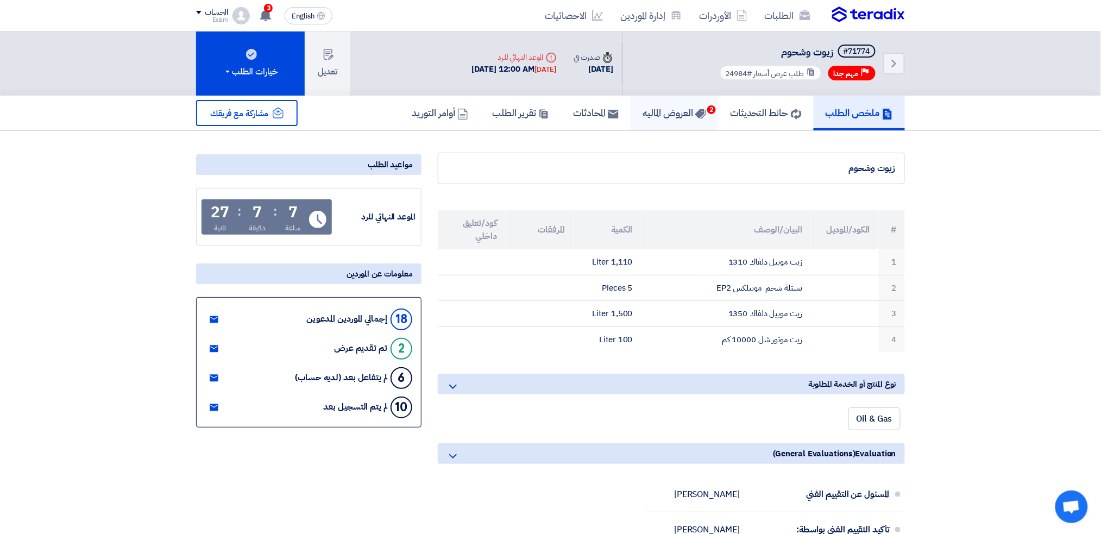
click at [656, 106] on h5 "العروض الماليه 2" at bounding box center [675, 112] width 64 height 12
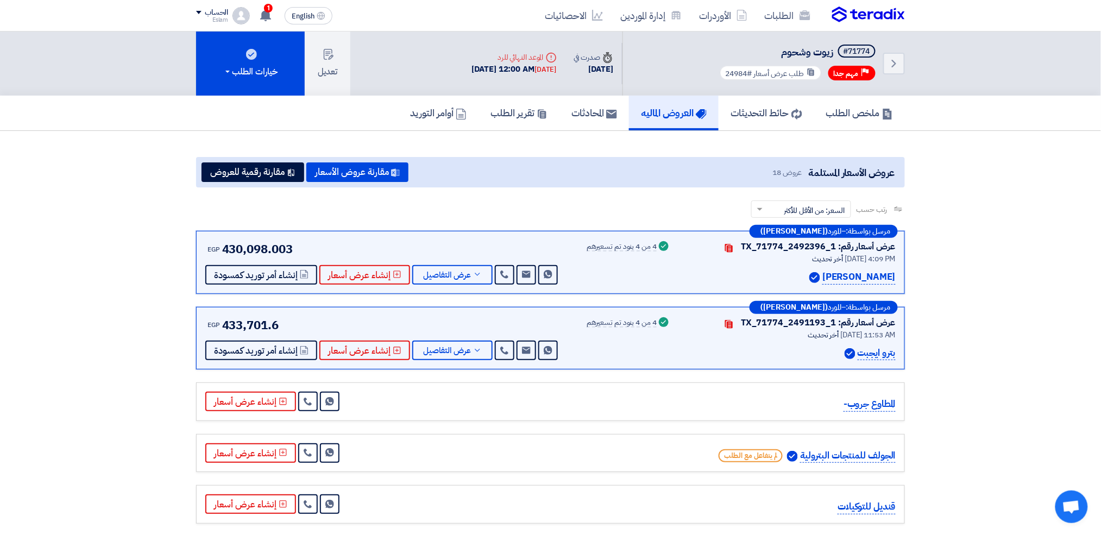
click at [454, 334] on div "EGP 433,701.6 Send Message Send Message" at bounding box center [382, 338] width 355 height 45
click at [454, 347] on span "عرض التفاصيل" at bounding box center [447, 351] width 48 height 8
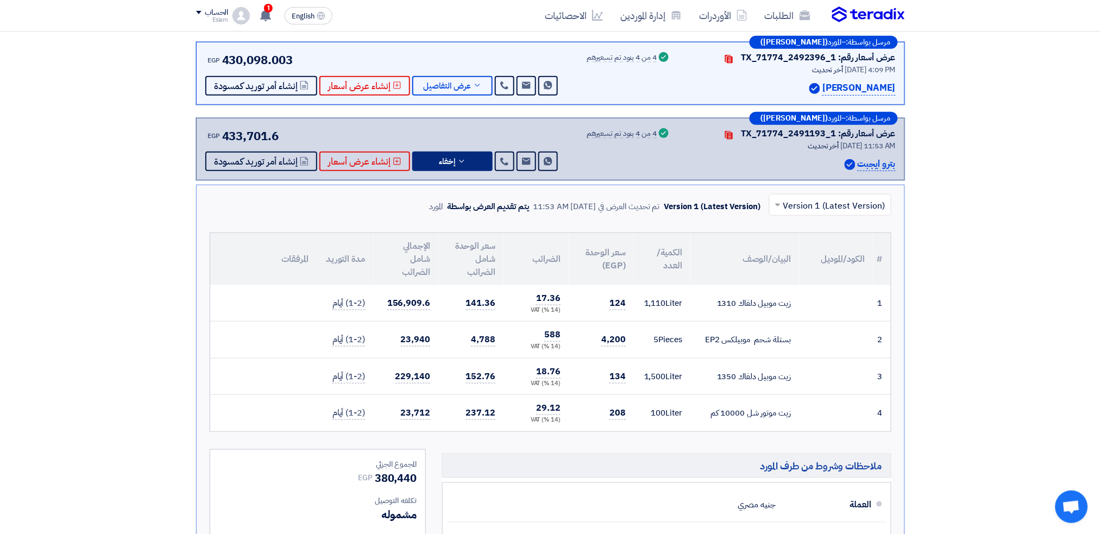
scroll to position [192, 0]
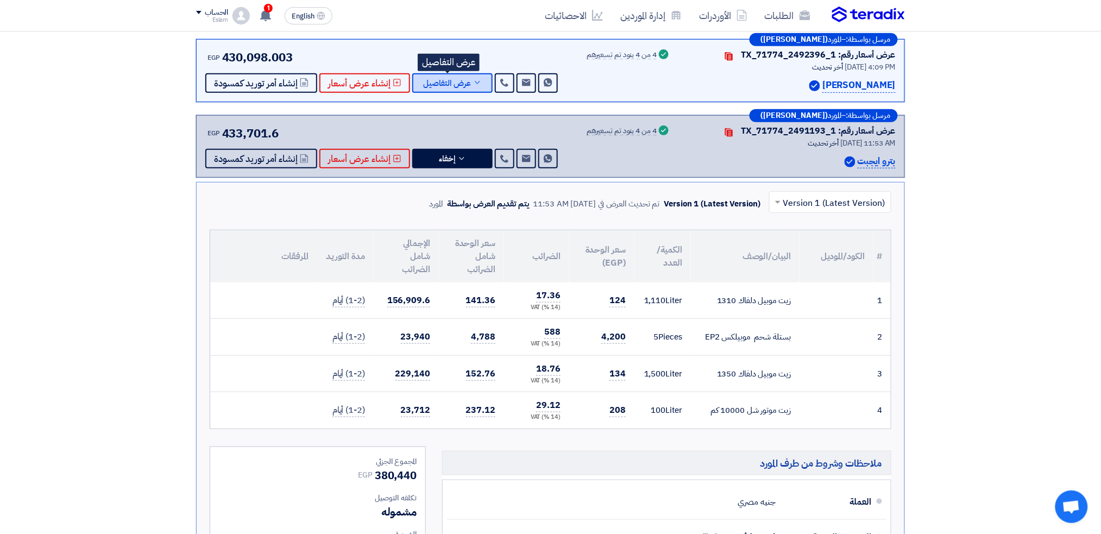
click at [444, 80] on span "عرض التفاصيل" at bounding box center [447, 83] width 48 height 8
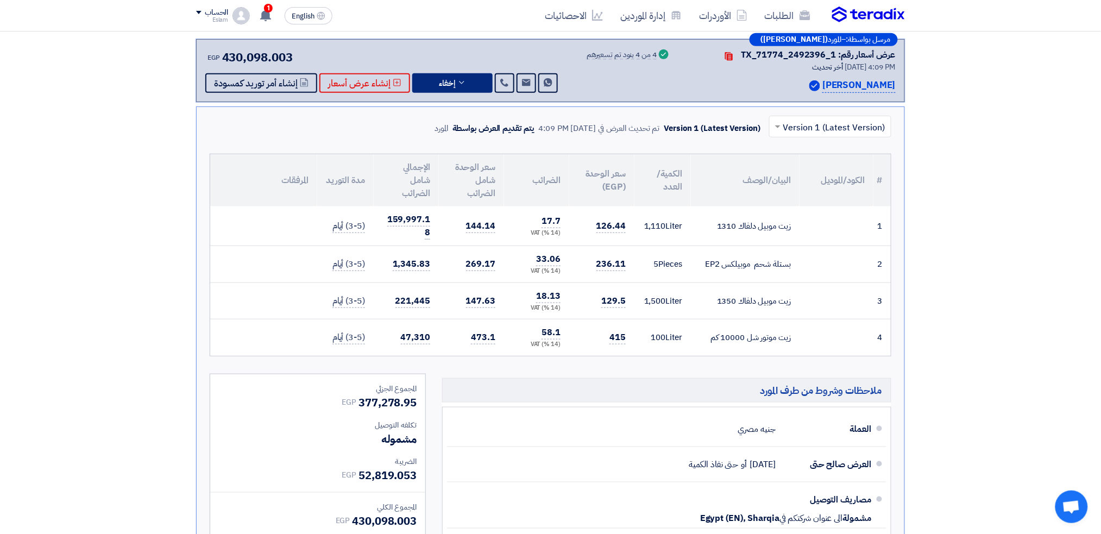
scroll to position [553, 0]
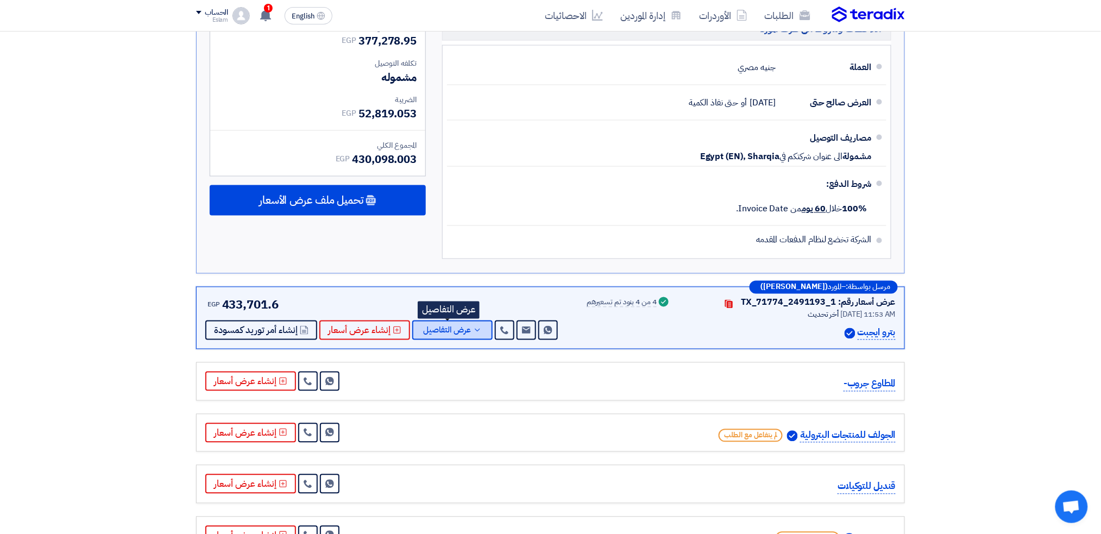
click at [448, 330] on span "عرض التفاصيل" at bounding box center [447, 330] width 48 height 8
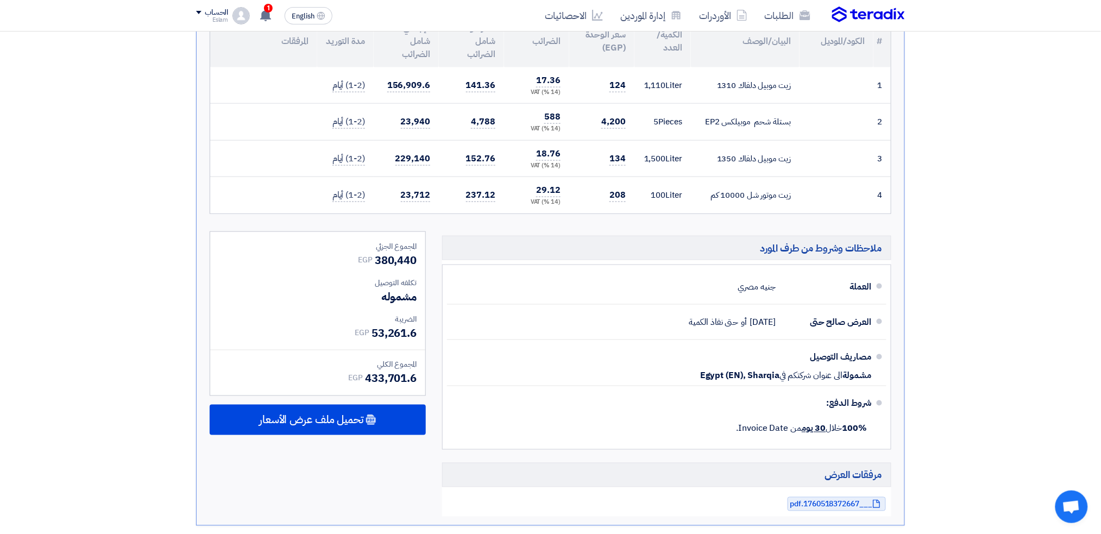
scroll to position [240, 0]
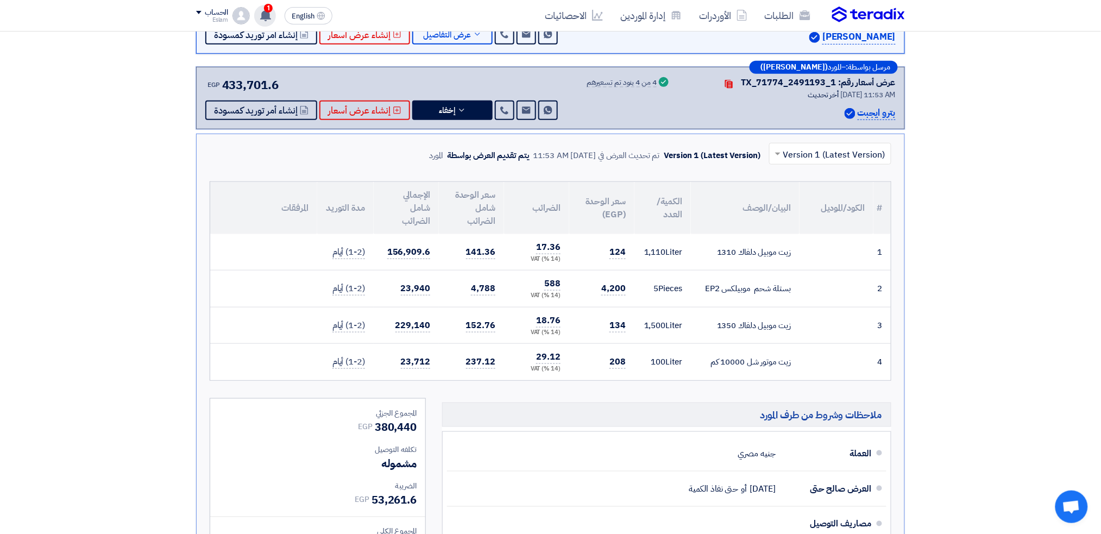
click at [269, 17] on use at bounding box center [265, 15] width 11 height 12
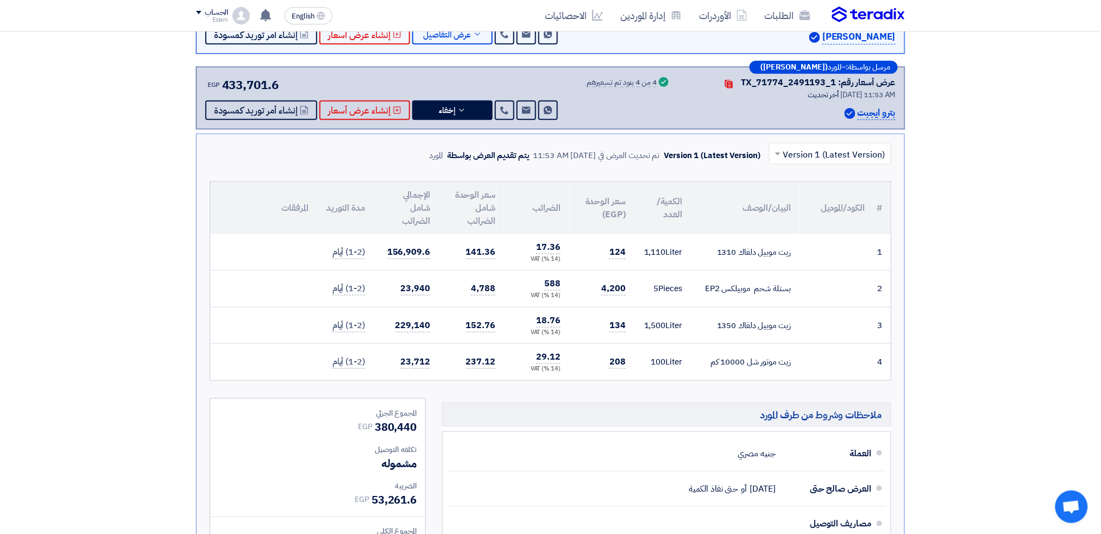
scroll to position [0, 0]
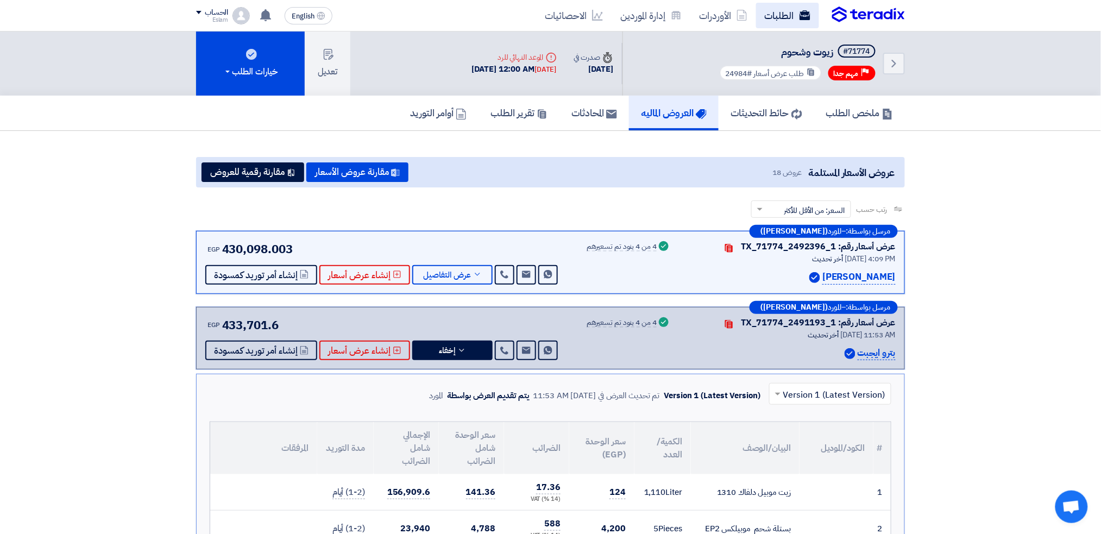
click at [792, 10] on link "الطلبات" at bounding box center [787, 16] width 63 height 26
